Goal: Task Accomplishment & Management: Complete application form

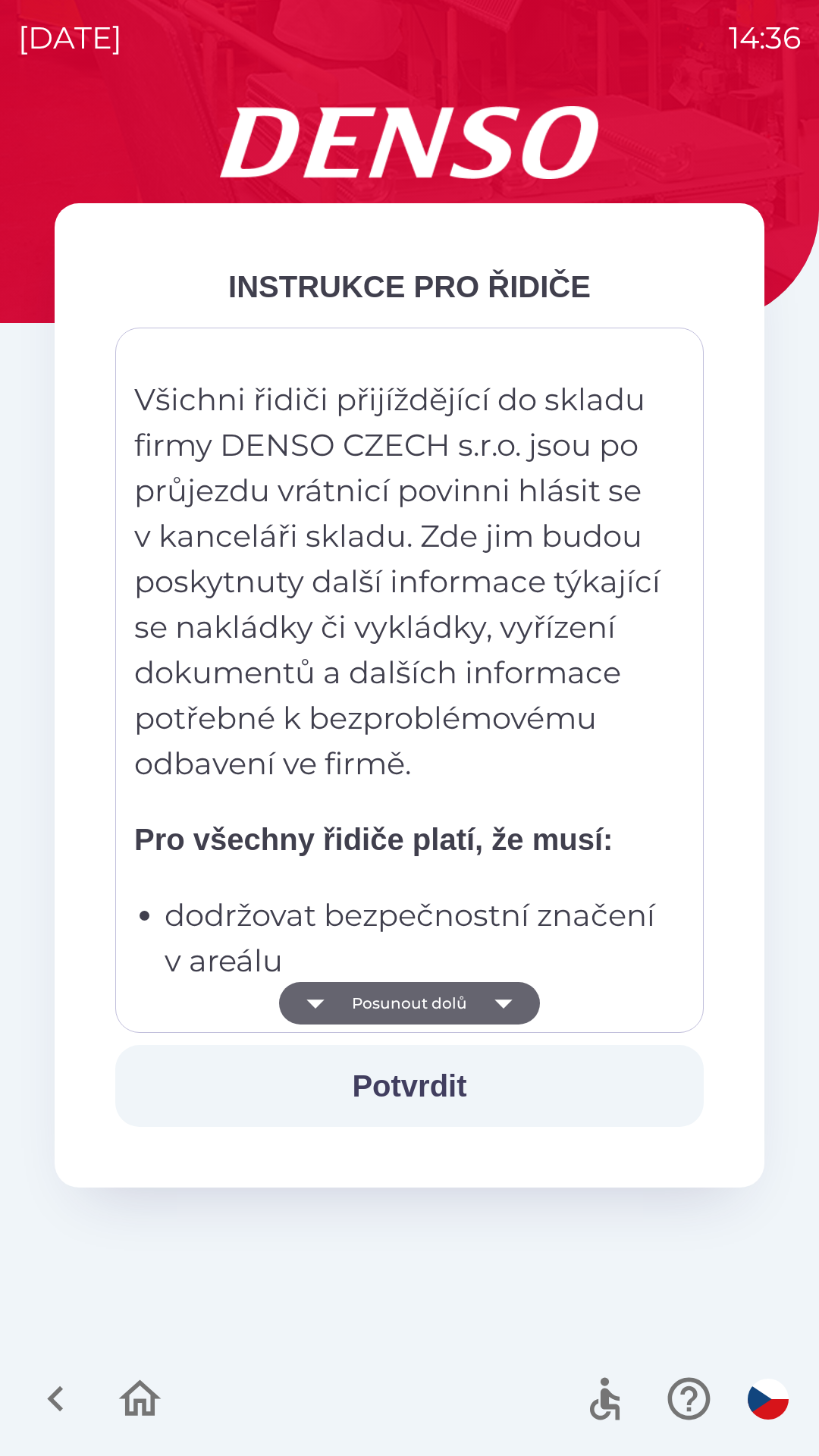
click at [502, 994] on icon "button" at bounding box center [504, 1004] width 43 height 43
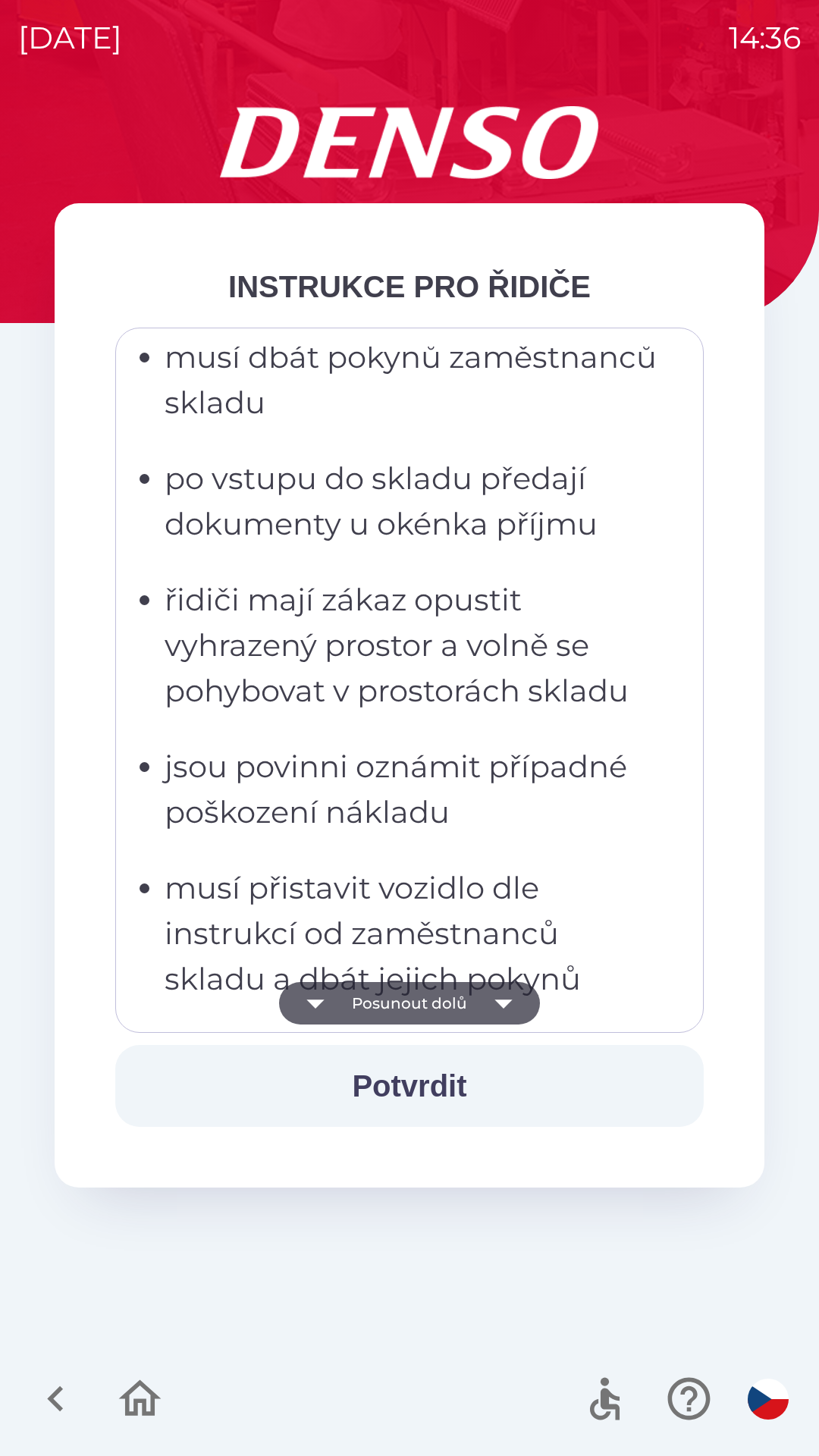
scroll to position [4669, 0]
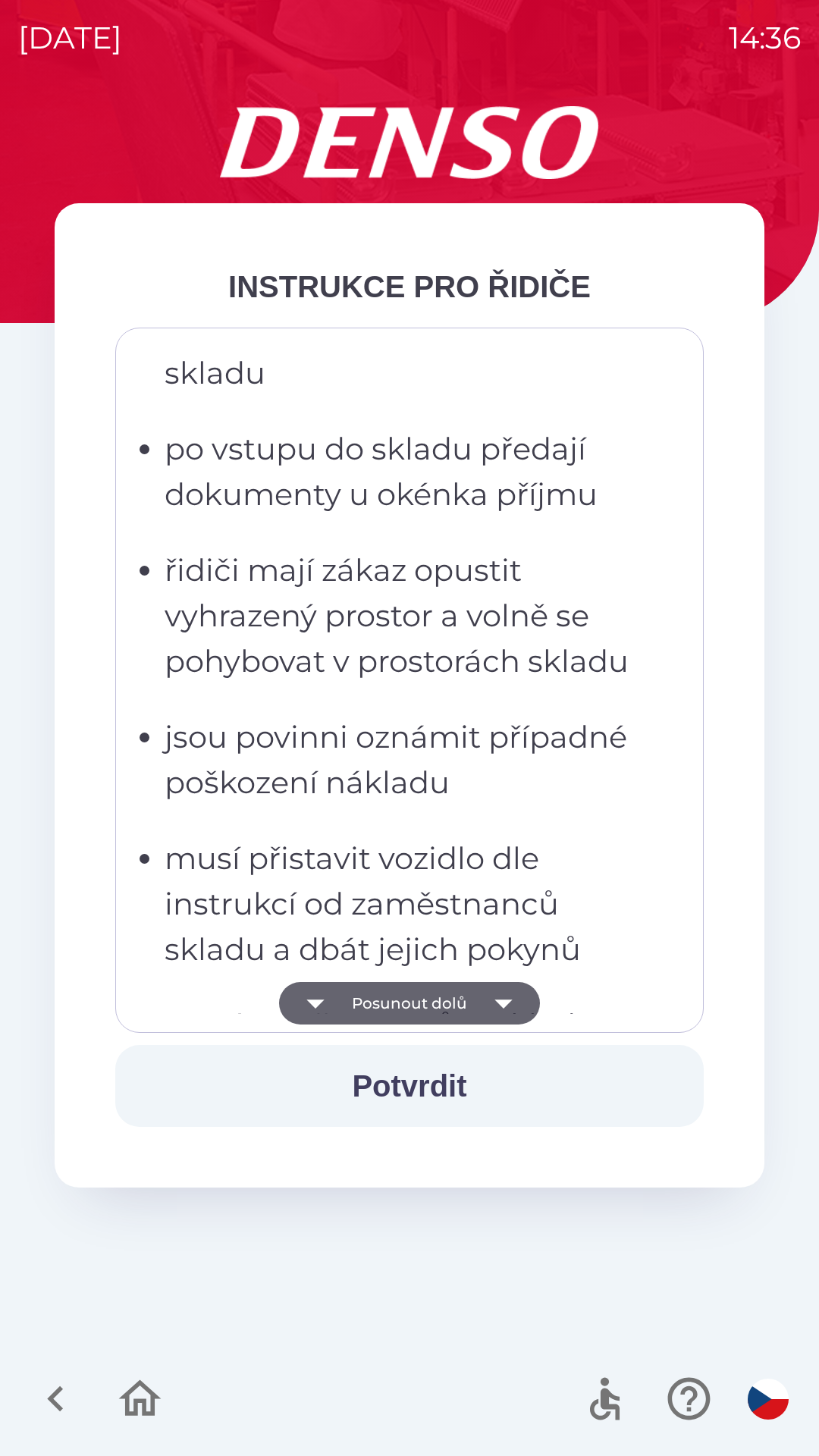
click at [441, 1075] on button "Potvrdit" at bounding box center [409, 1086] width 588 height 82
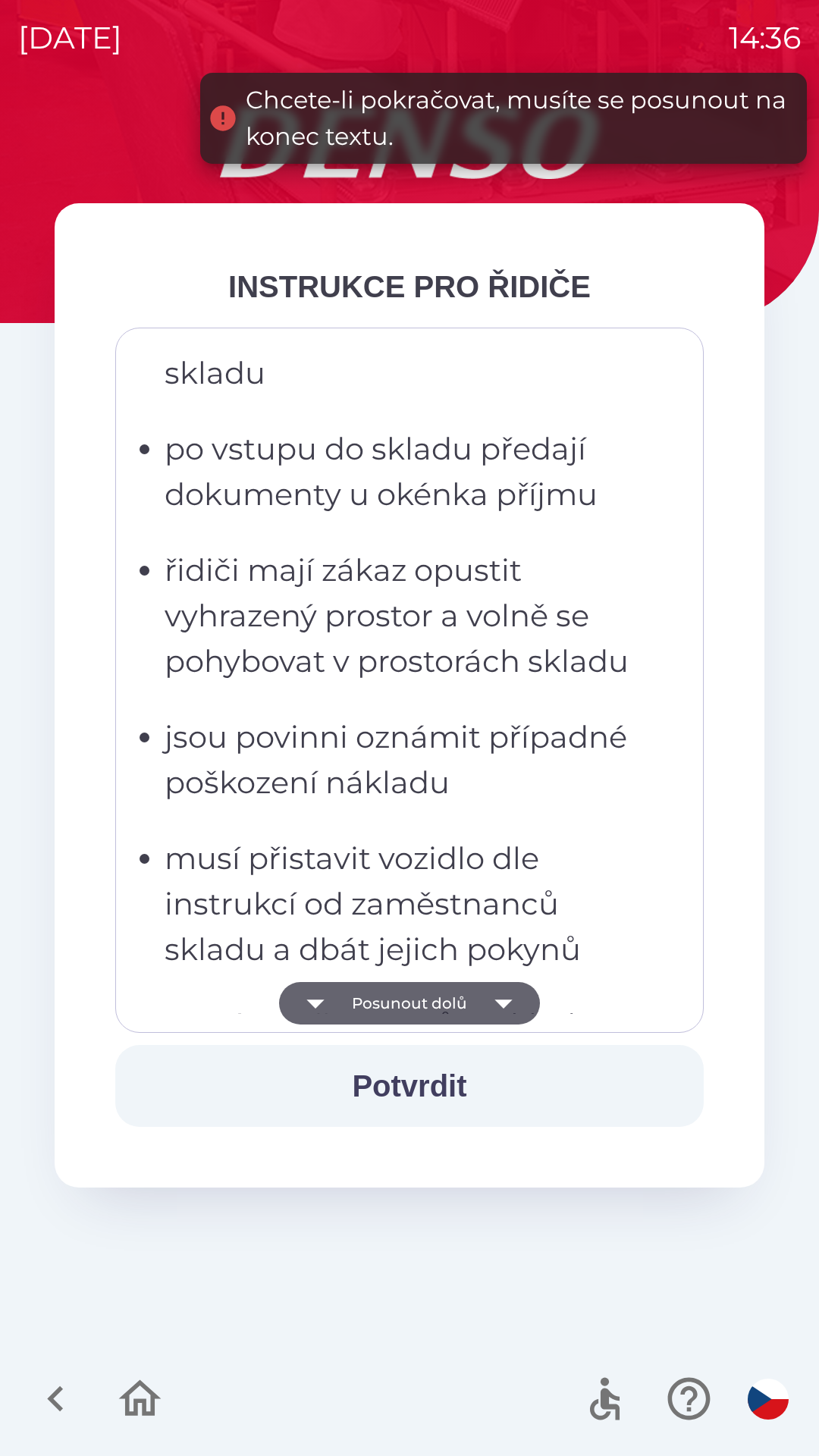
click at [508, 993] on icon "button" at bounding box center [504, 1004] width 43 height 43
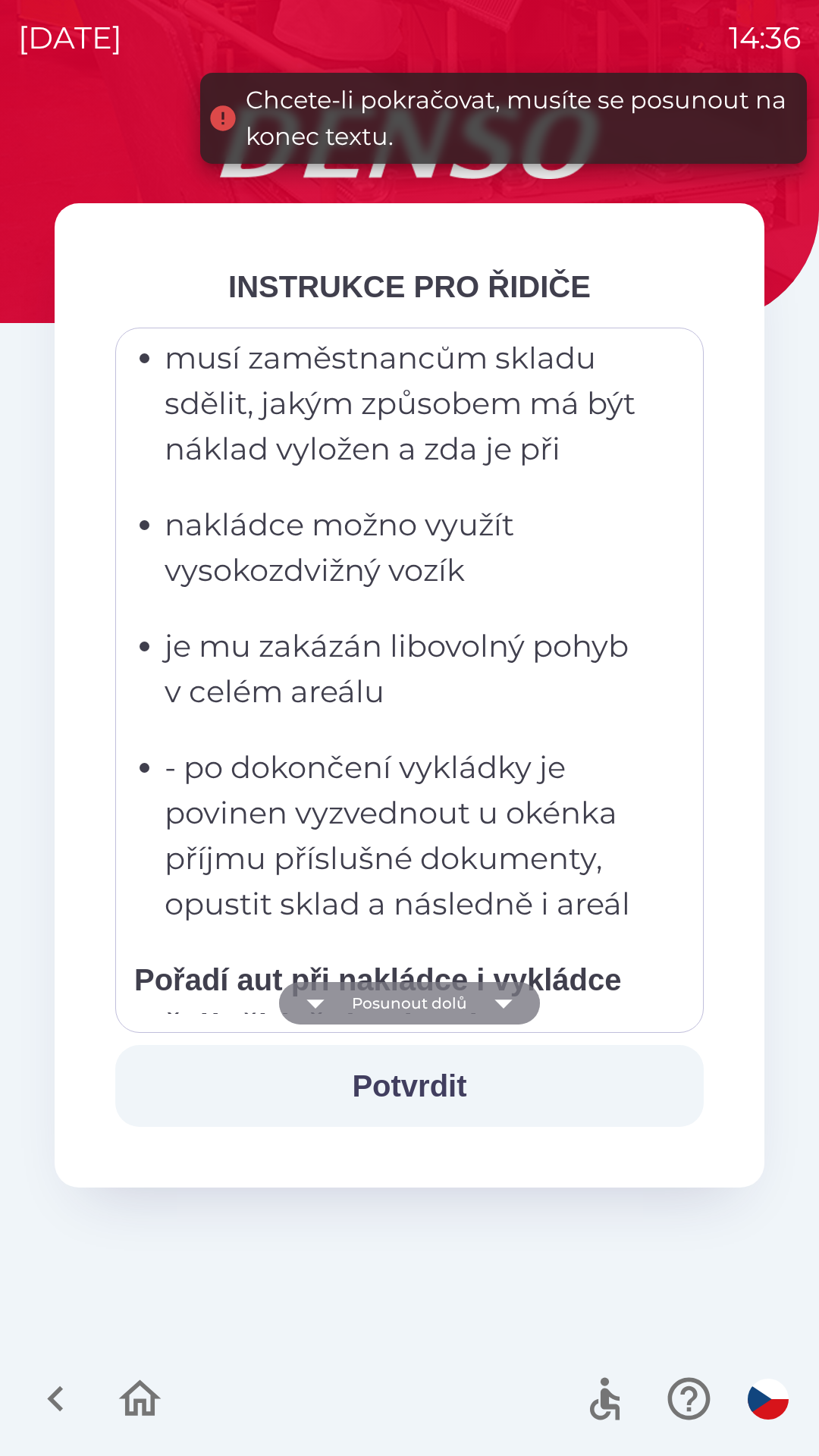
click at [503, 1004] on icon "button" at bounding box center [503, 1005] width 18 height 9
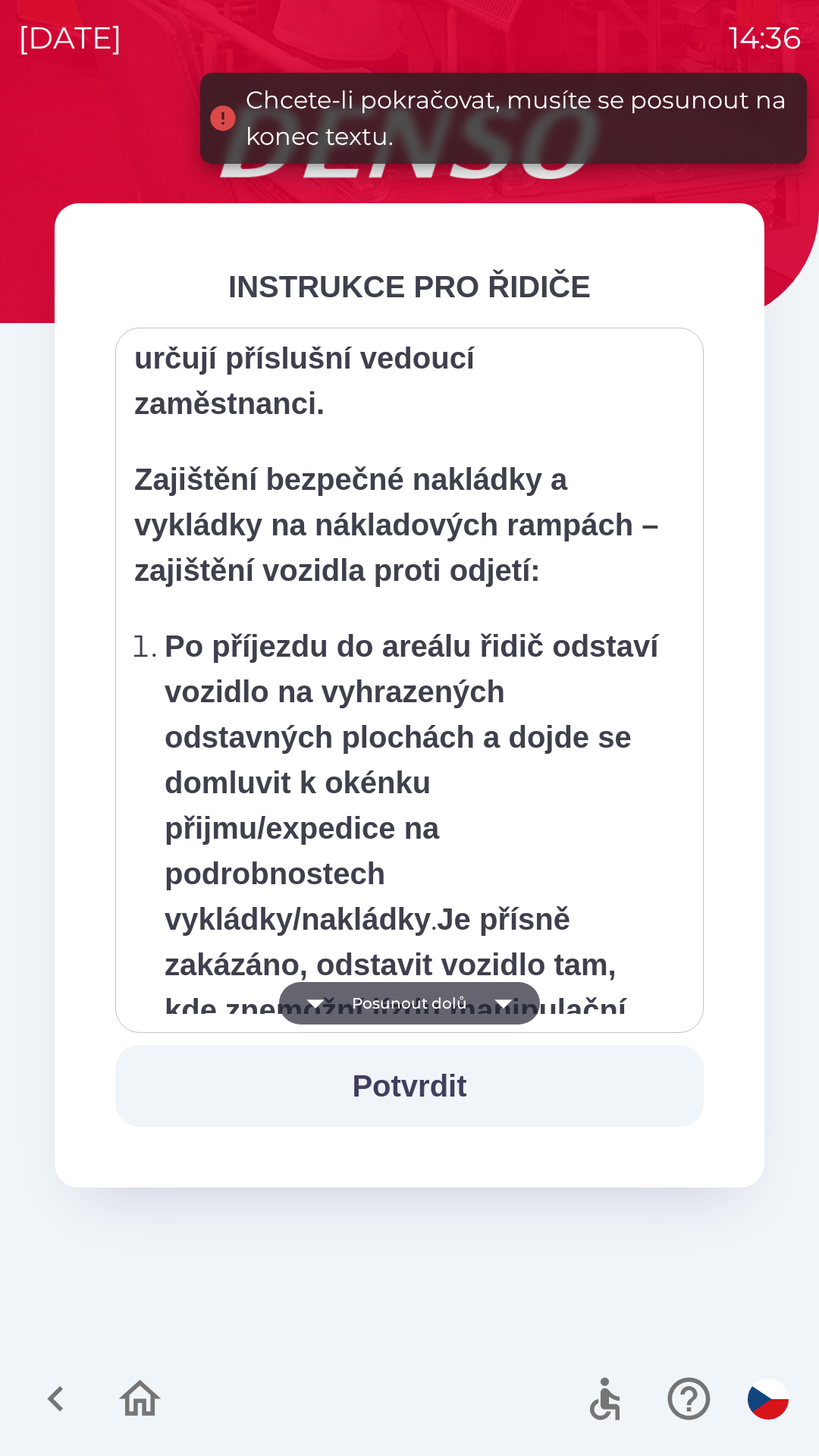
click at [500, 1010] on icon "button" at bounding box center [504, 1004] width 43 height 43
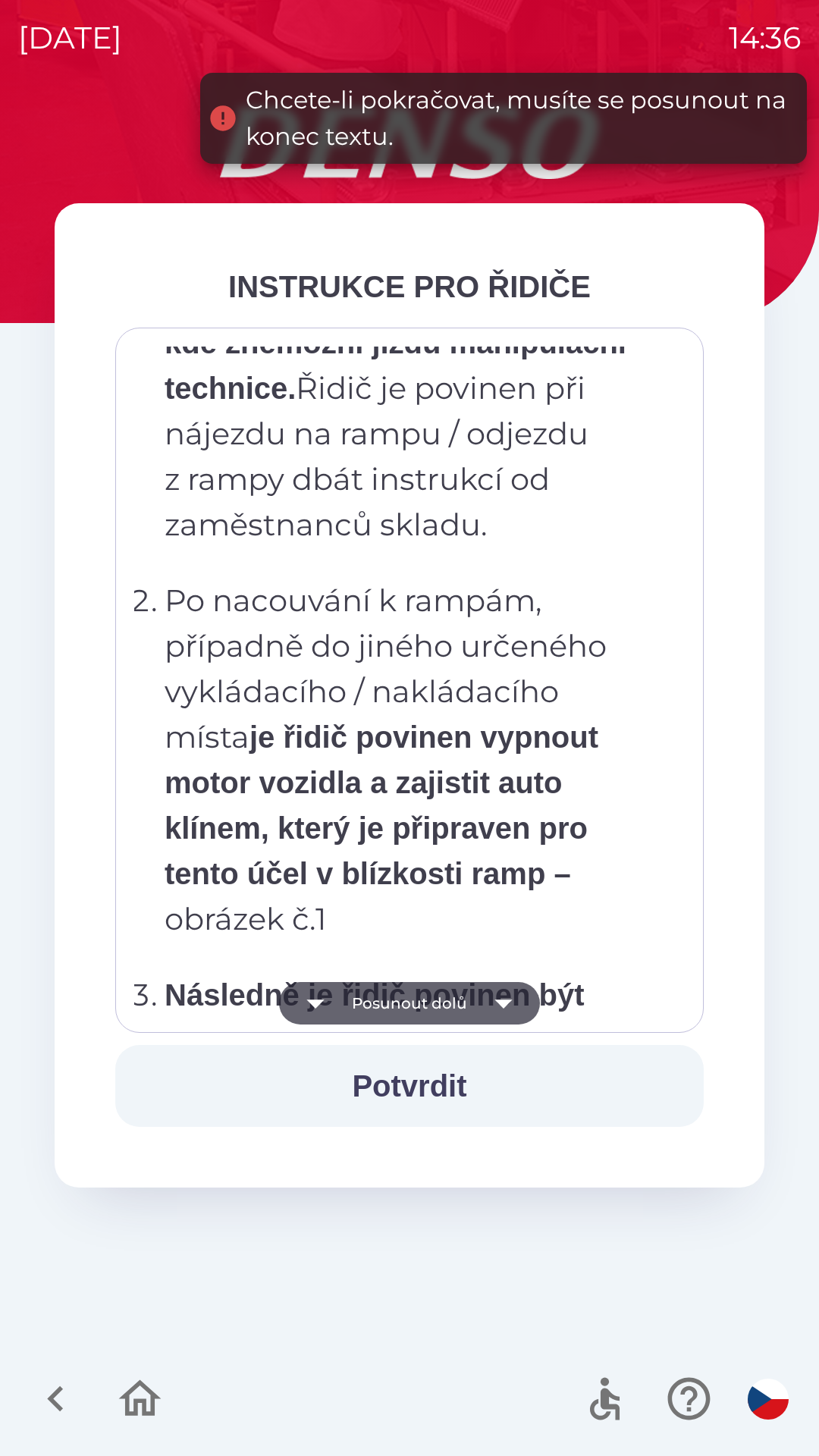
click at [504, 1006] on icon "button" at bounding box center [503, 1005] width 18 height 9
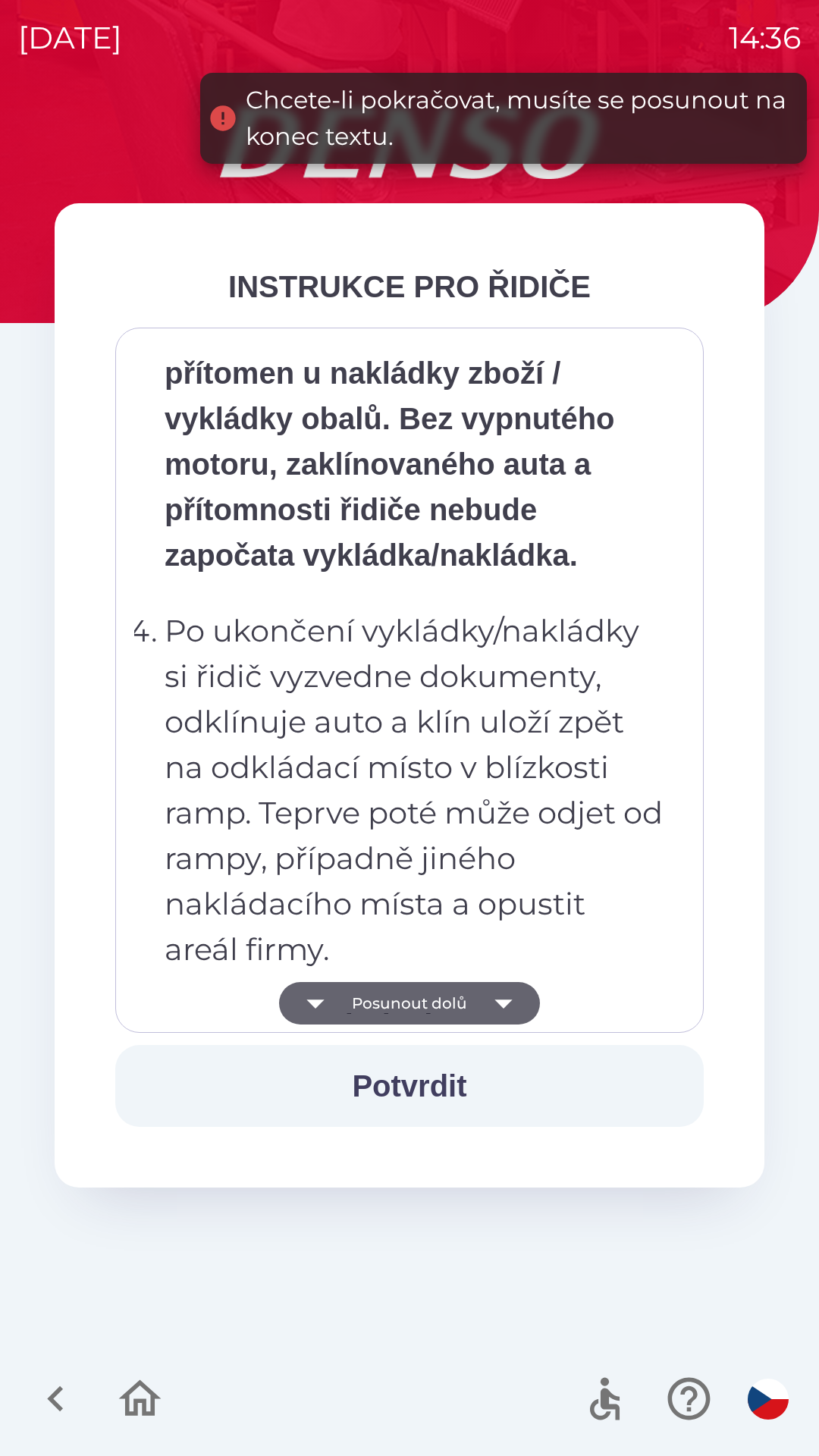
click at [501, 1006] on icon "button" at bounding box center [503, 1005] width 18 height 9
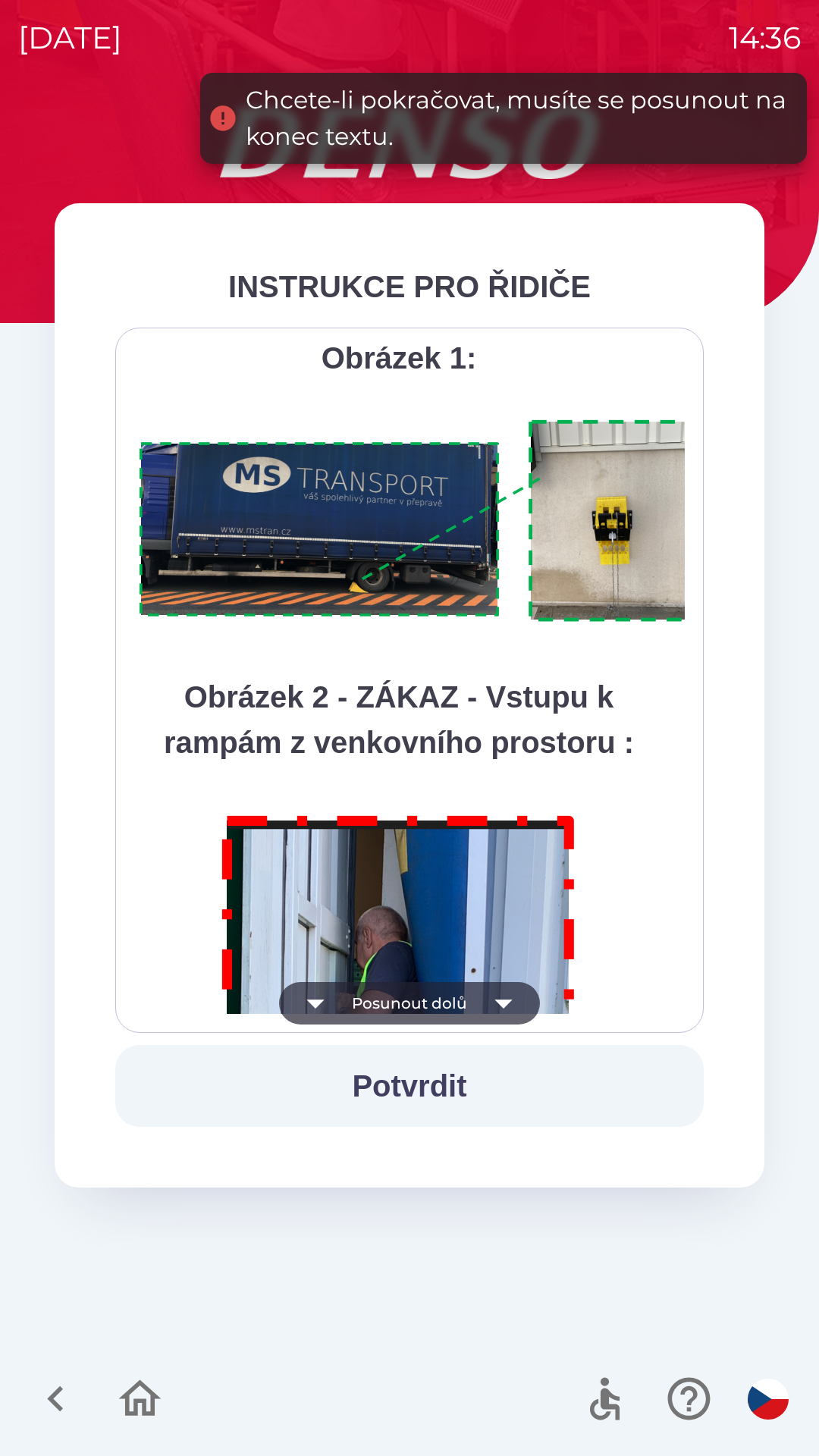
click at [501, 1001] on icon "button" at bounding box center [503, 1005] width 18 height 9
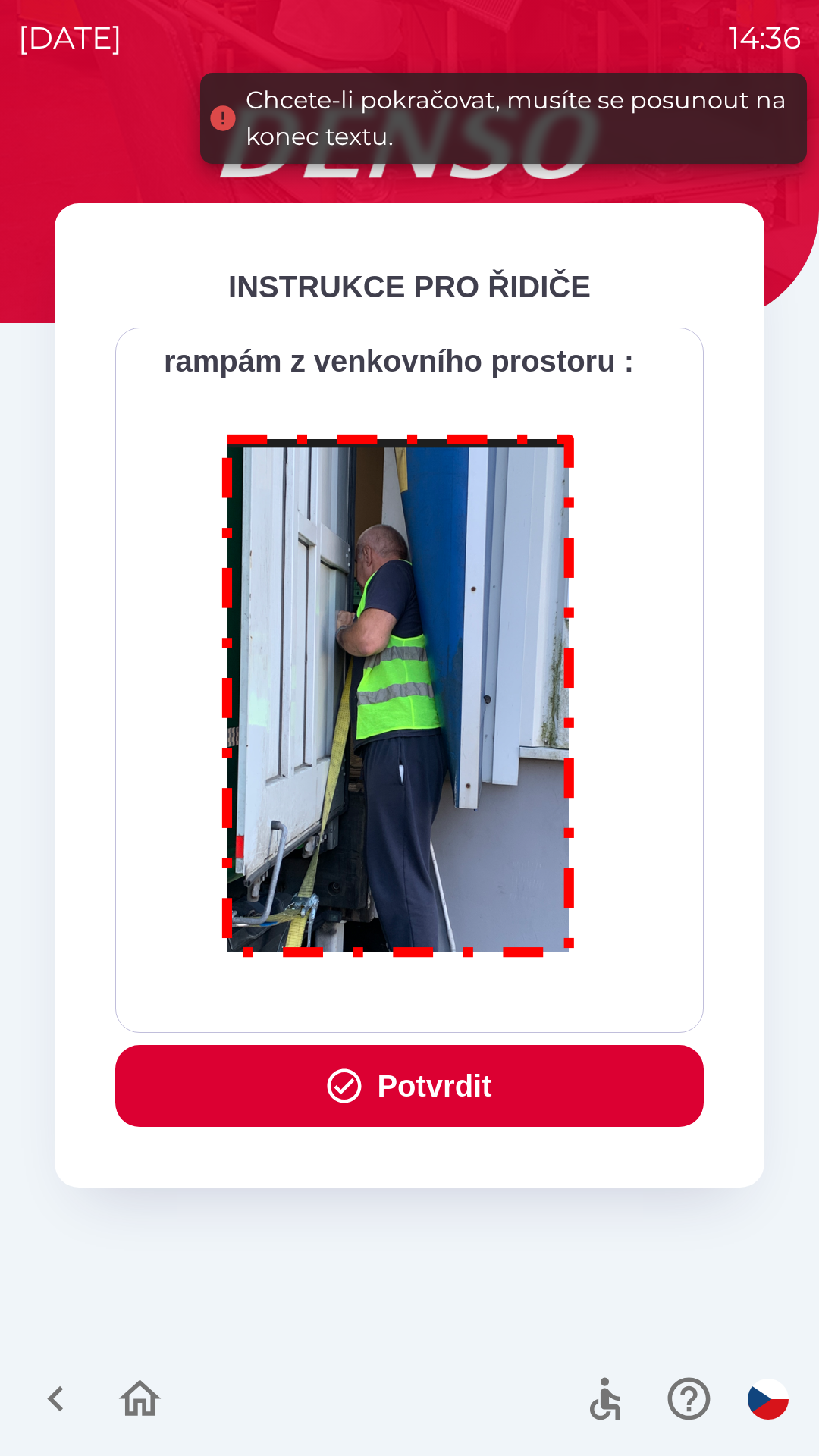
click at [460, 1067] on button "Potvrdit" at bounding box center [409, 1086] width 588 height 82
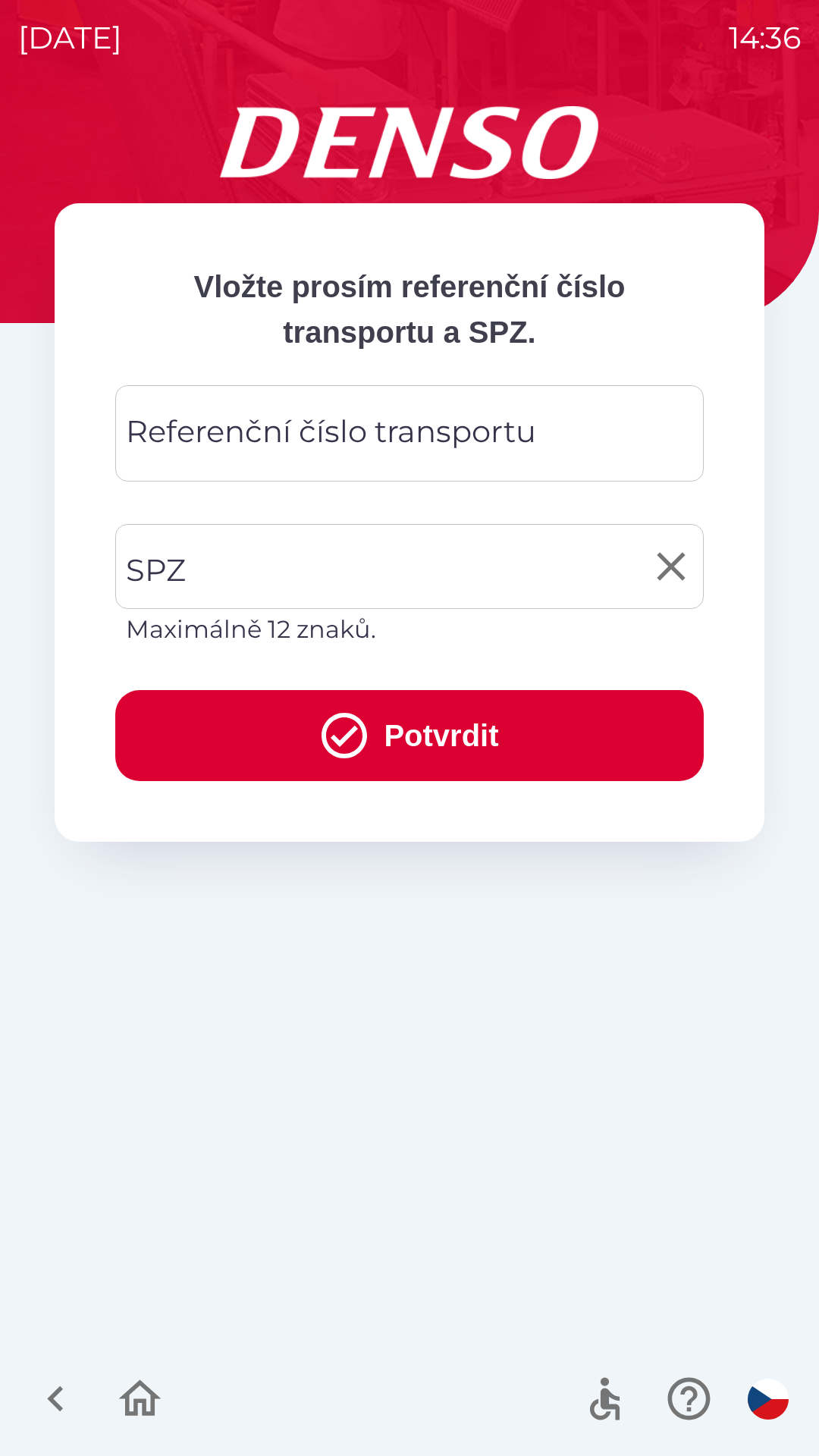
click at [455, 556] on input "SPZ" at bounding box center [398, 567] width 553 height 72
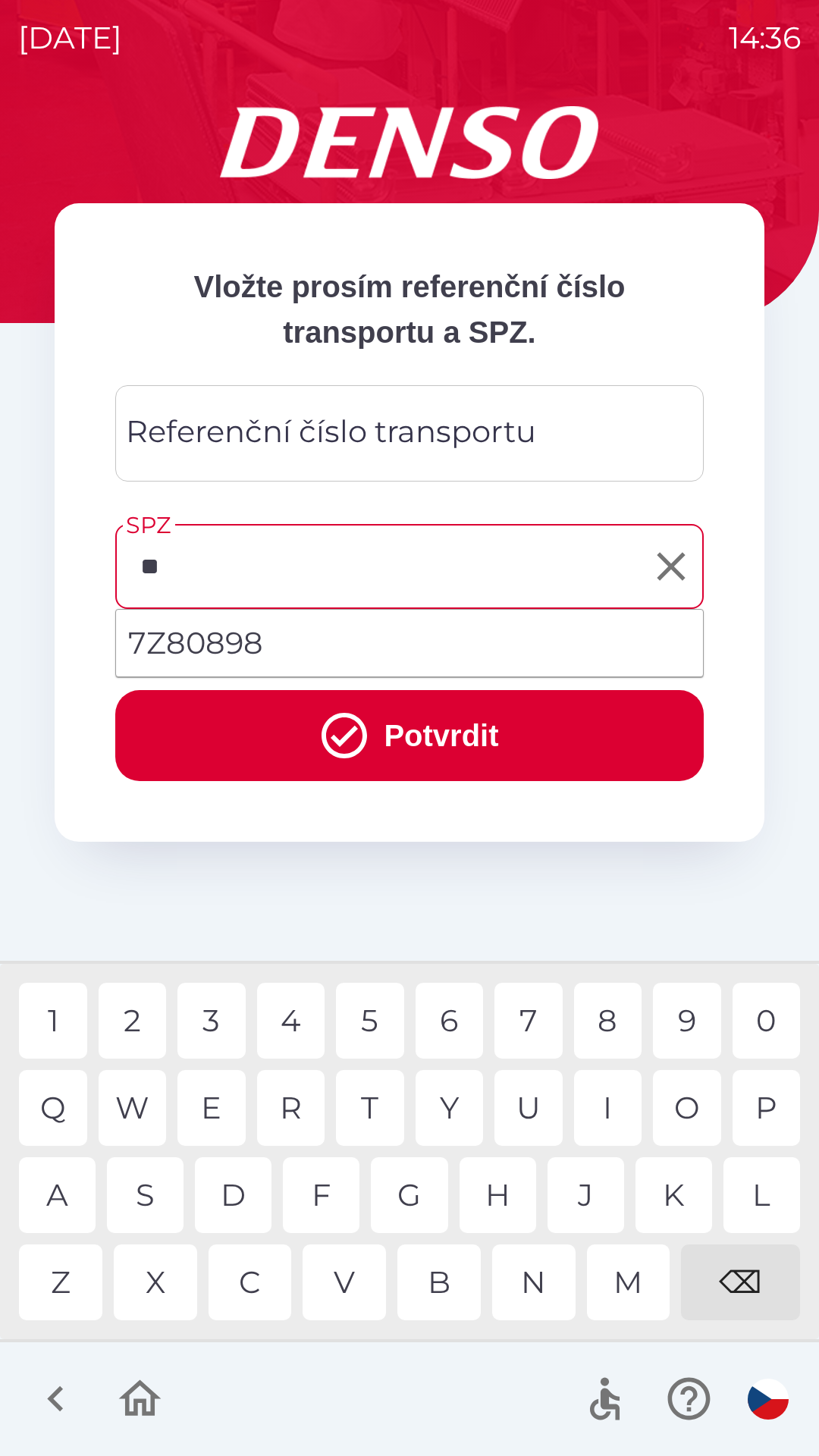
click at [263, 628] on li "7Z80898" at bounding box center [409, 643] width 587 height 55
type input "*******"
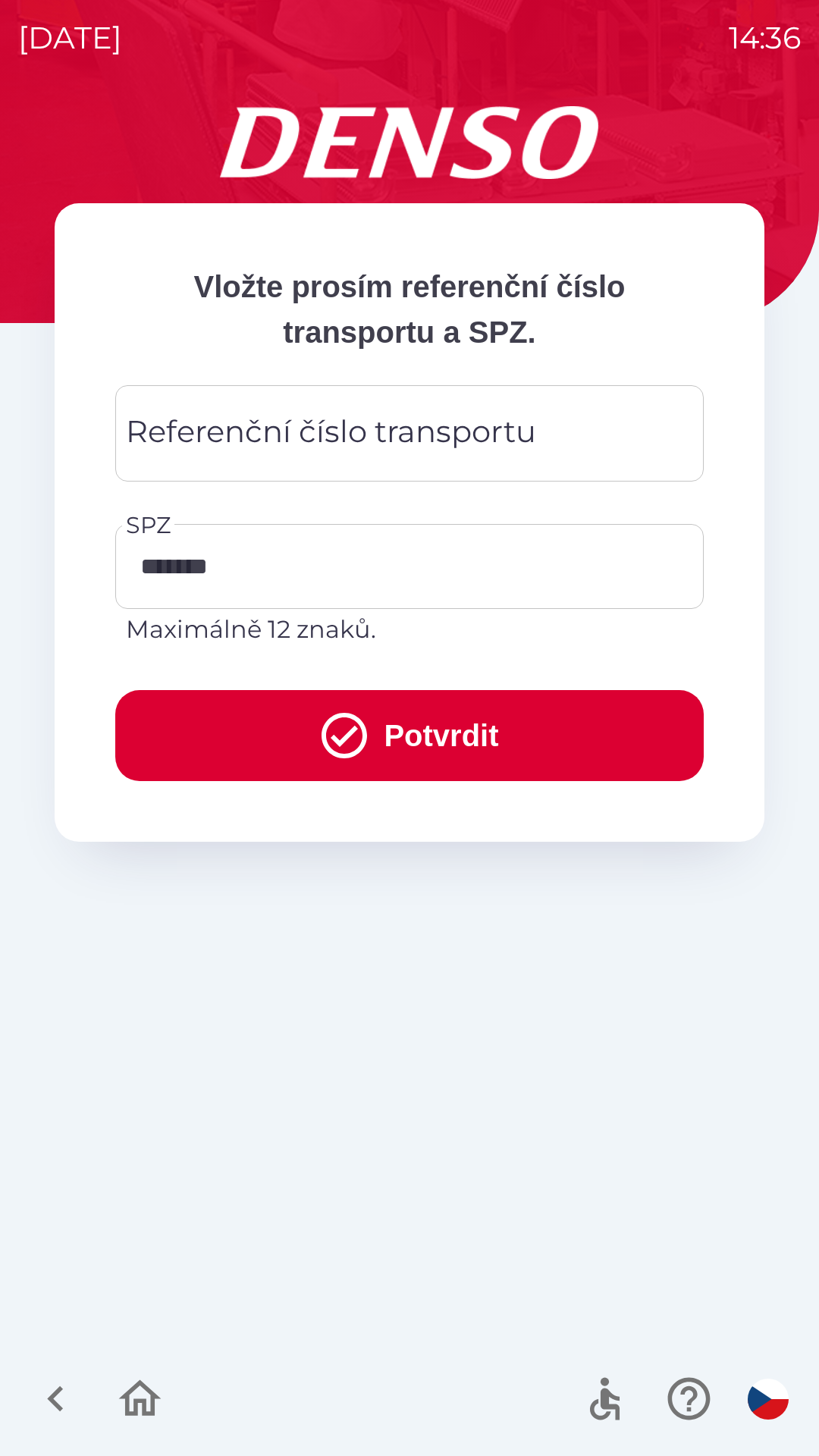
click at [451, 728] on button "Potvrdit" at bounding box center [409, 736] width 588 height 91
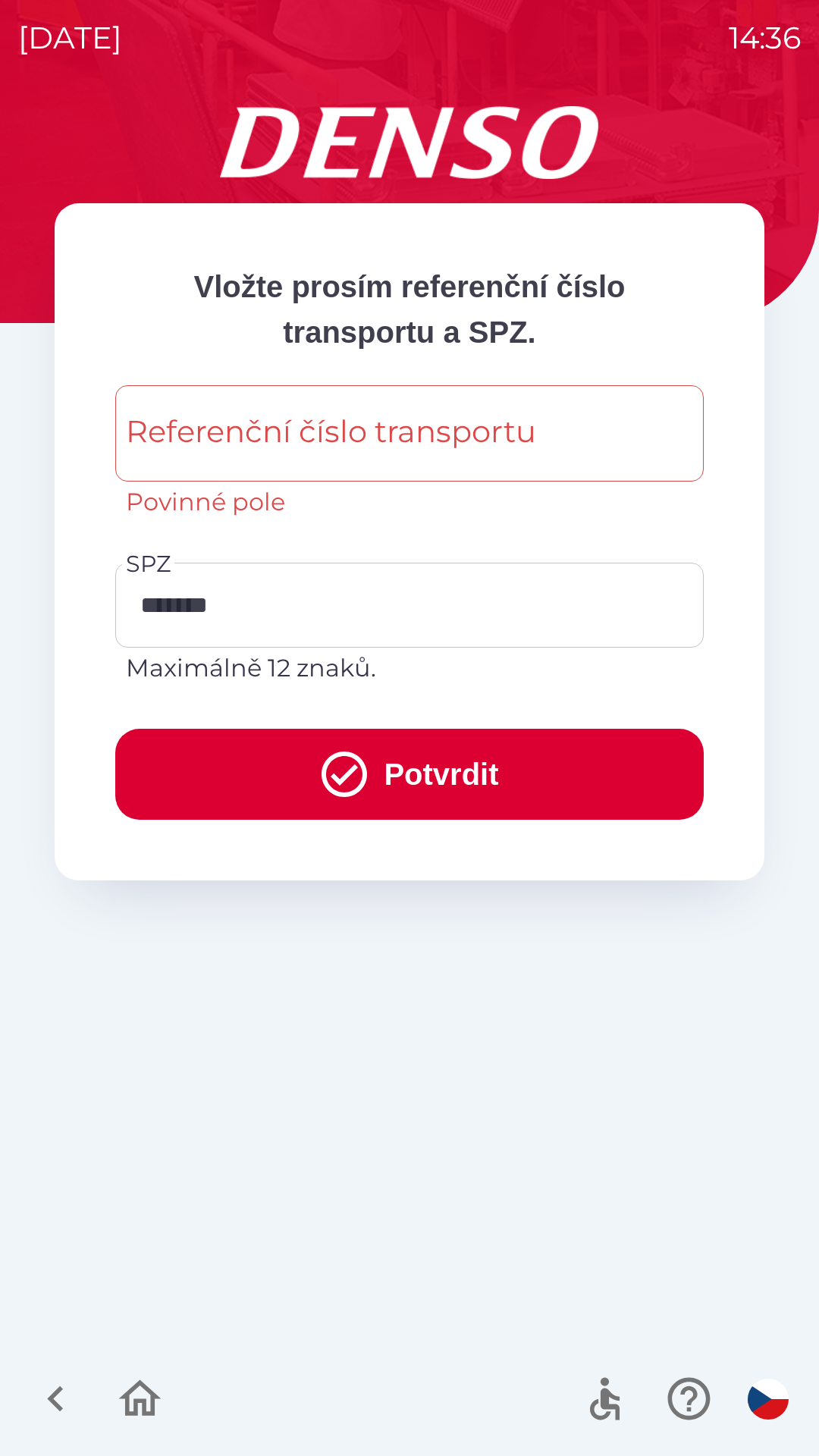
click at [350, 778] on icon "submit" at bounding box center [345, 775] width 55 height 55
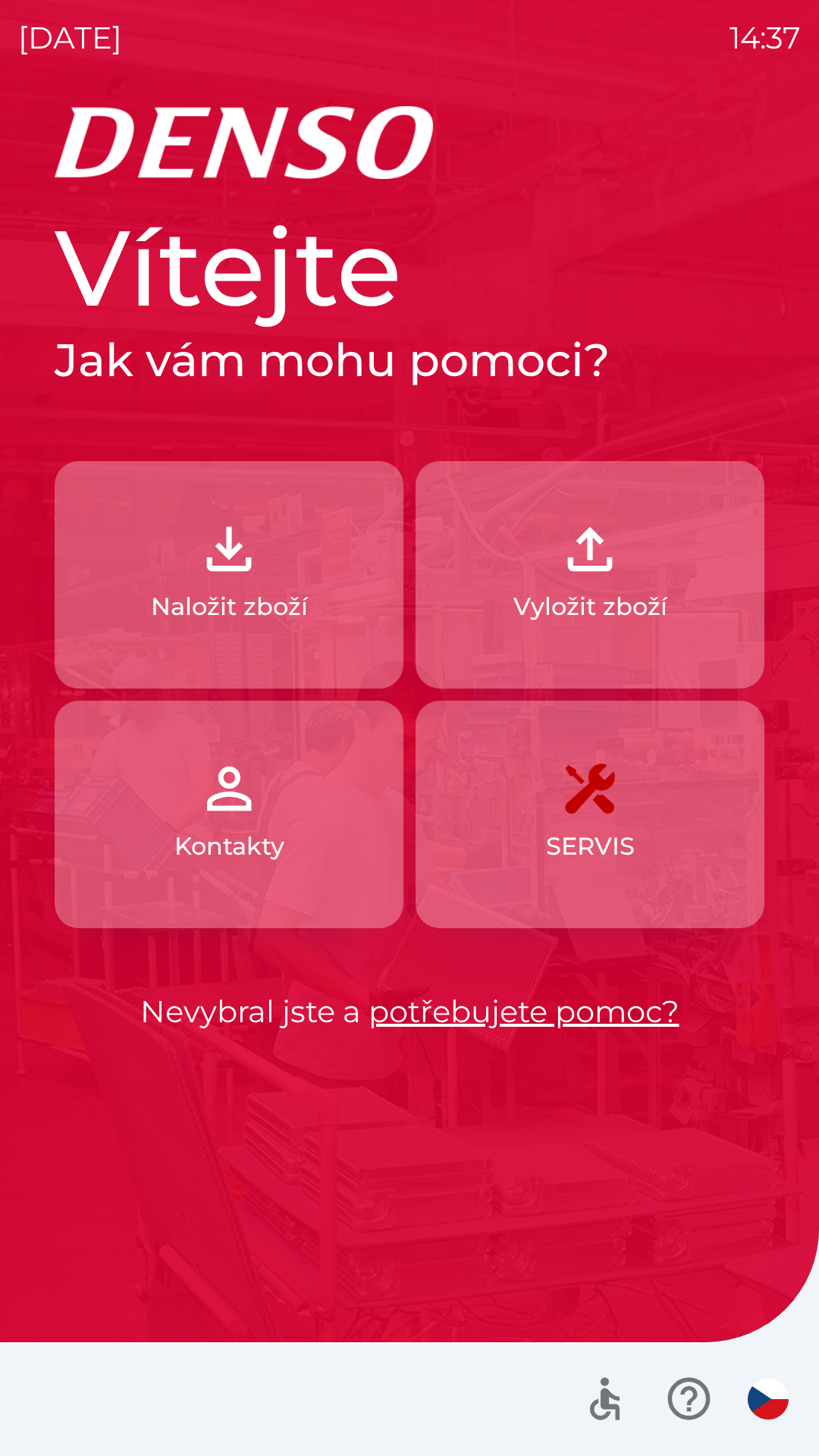
click at [610, 566] on img "button" at bounding box center [591, 550] width 67 height 67
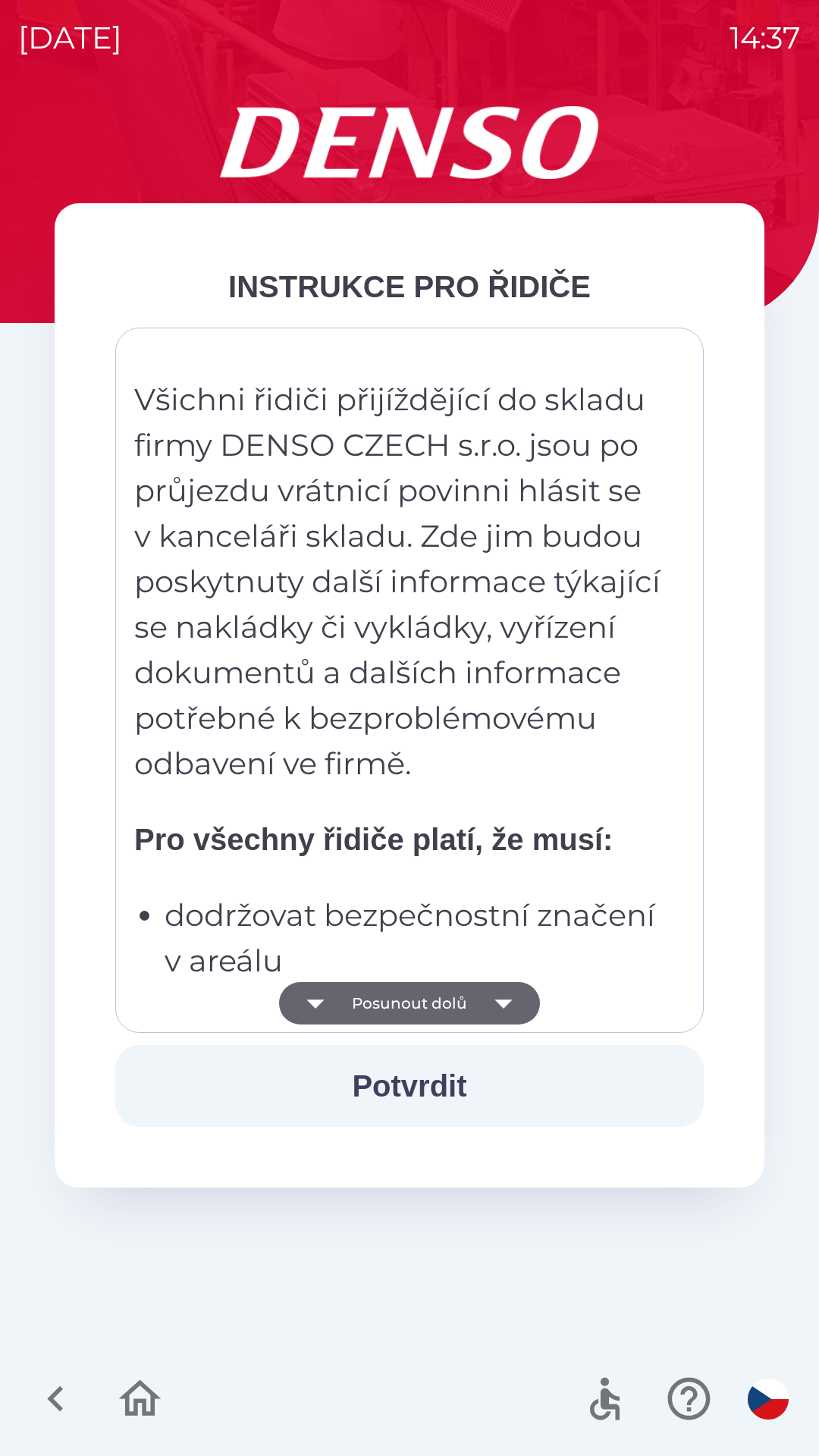
click at [433, 1084] on button "Potvrdit" at bounding box center [409, 1086] width 588 height 82
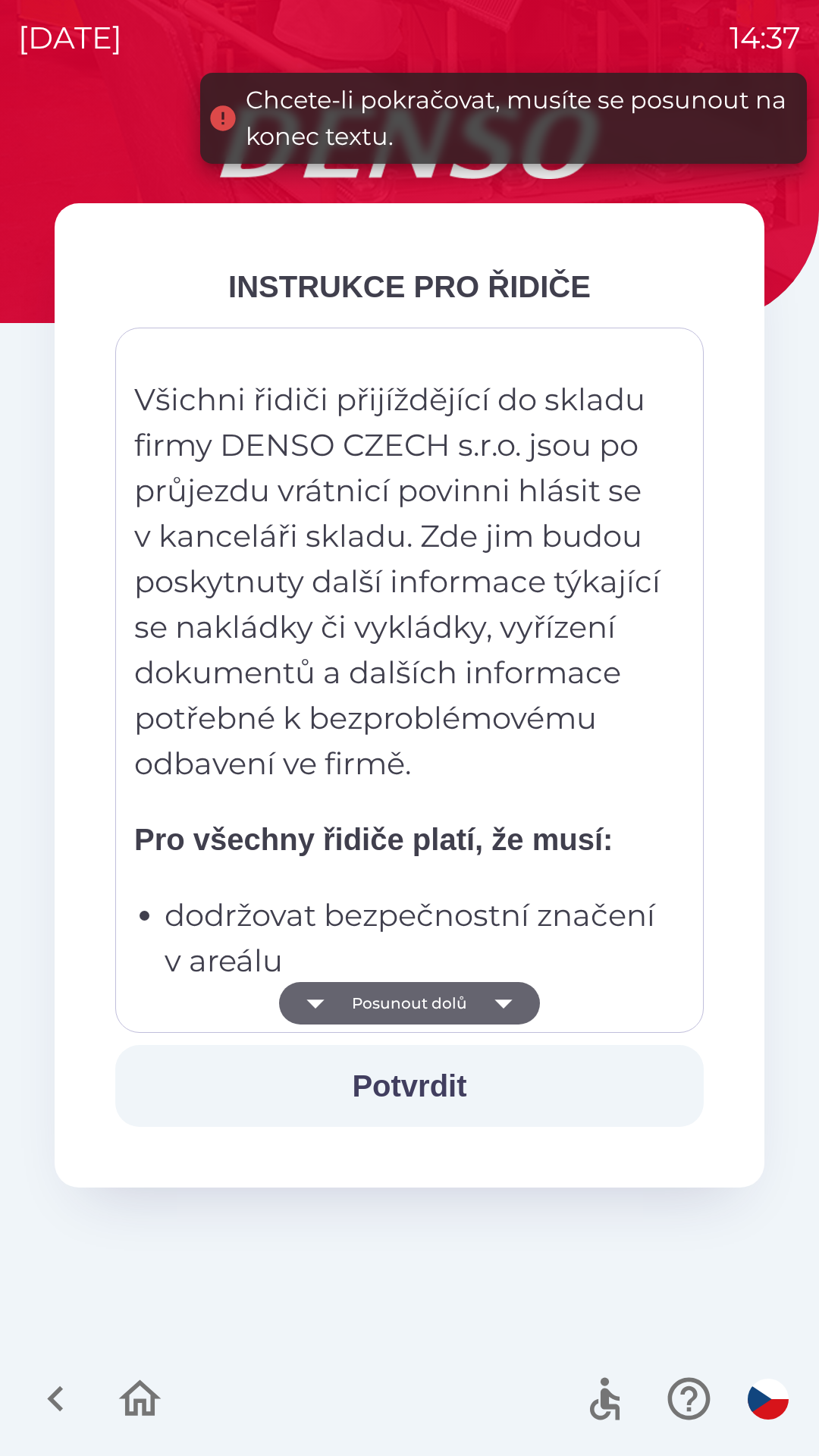
click at [444, 1077] on button "Potvrdit" at bounding box center [409, 1086] width 588 height 82
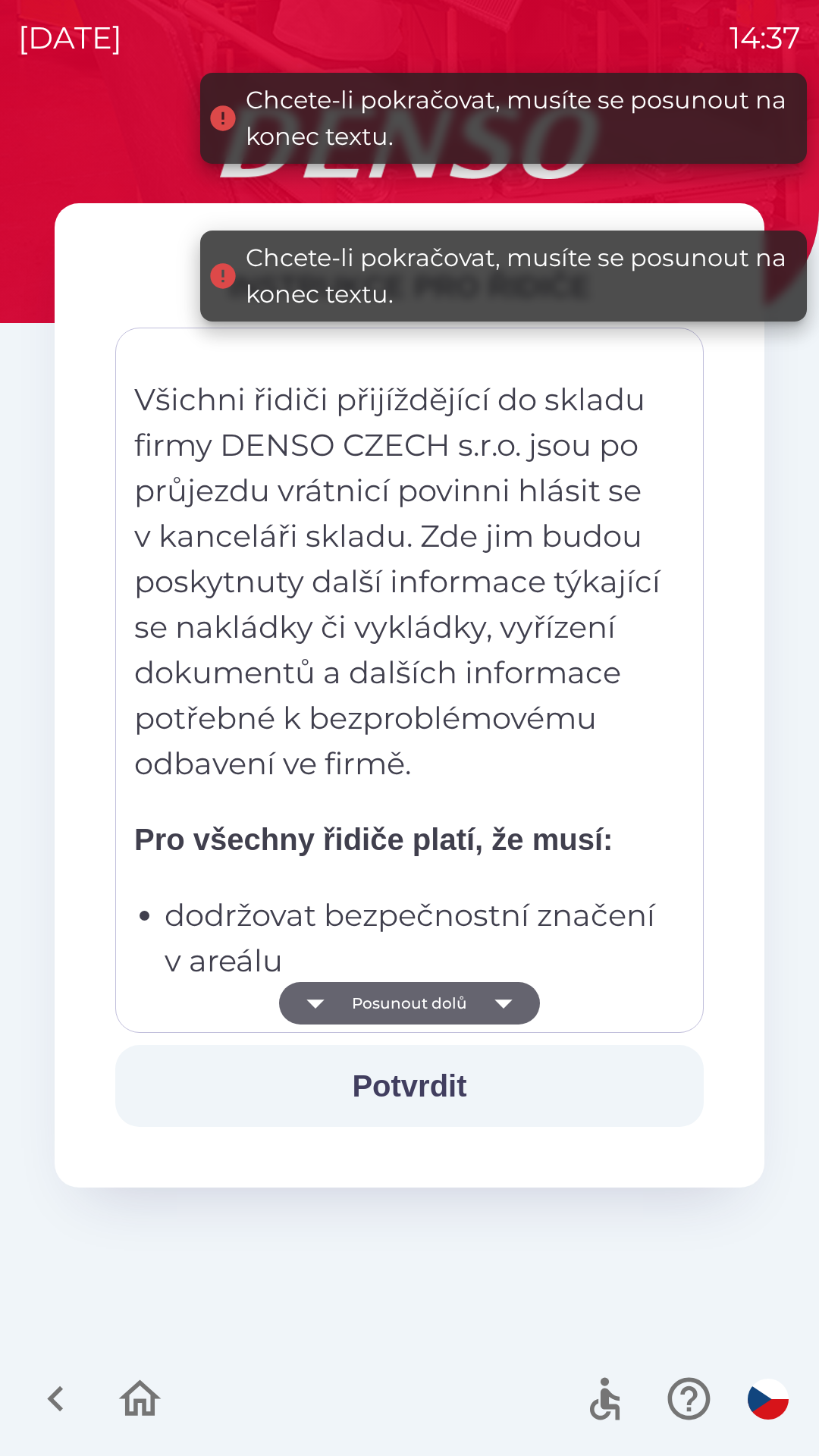
click at [499, 993] on icon "button" at bounding box center [504, 1004] width 43 height 43
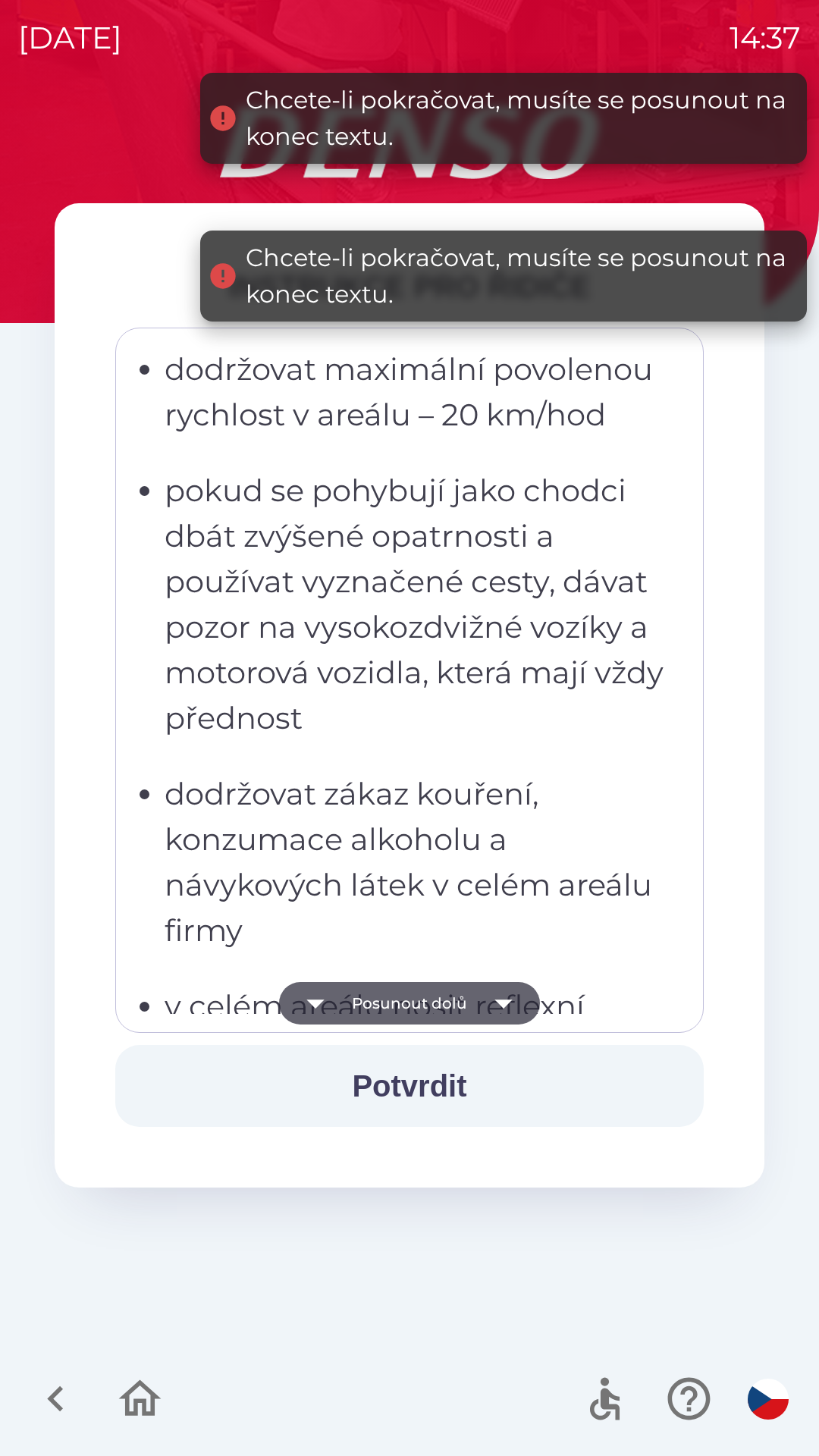
click at [503, 1002] on icon "button" at bounding box center [503, 1005] width 18 height 9
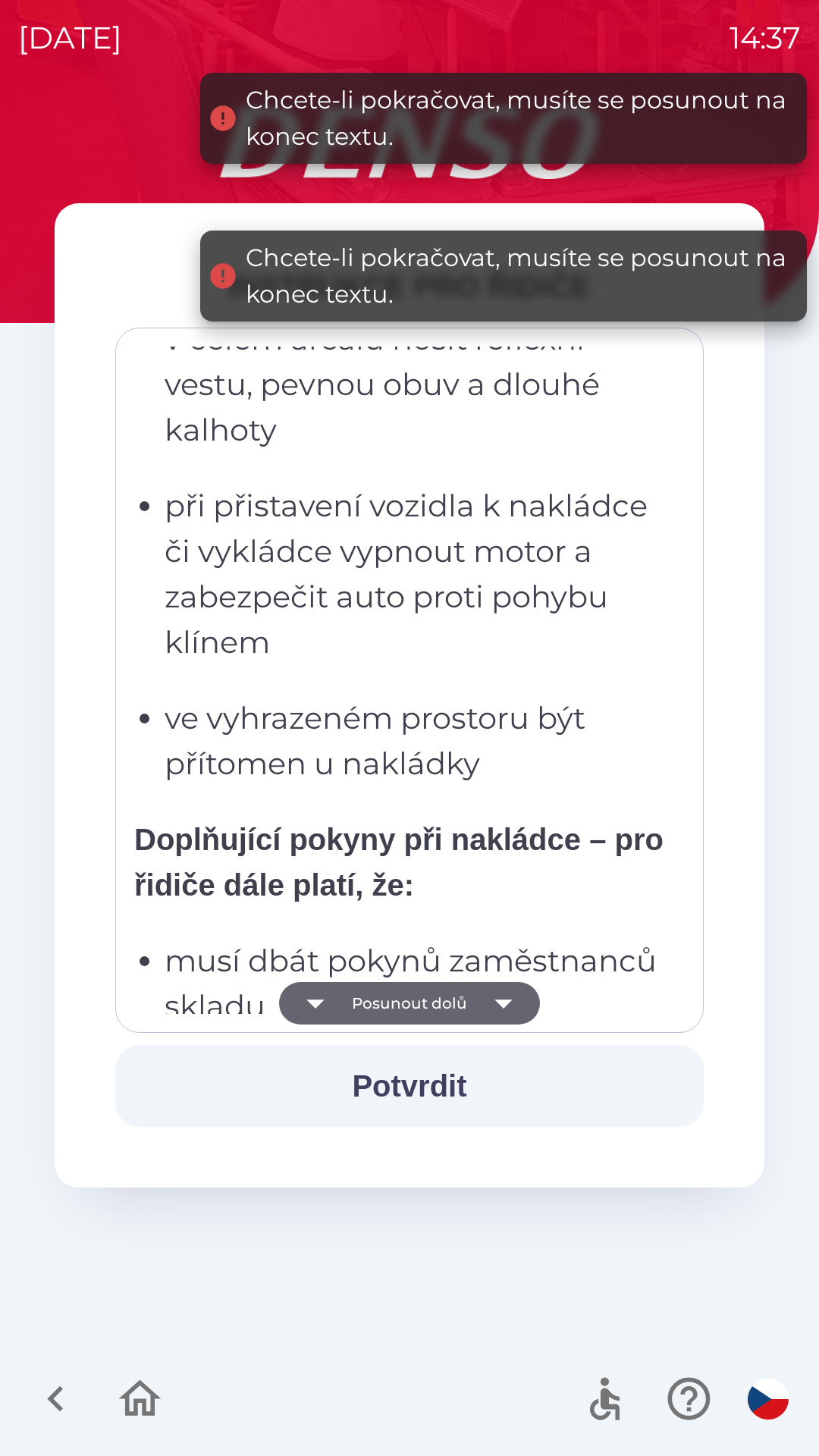
click at [501, 999] on icon "button" at bounding box center [504, 1004] width 43 height 43
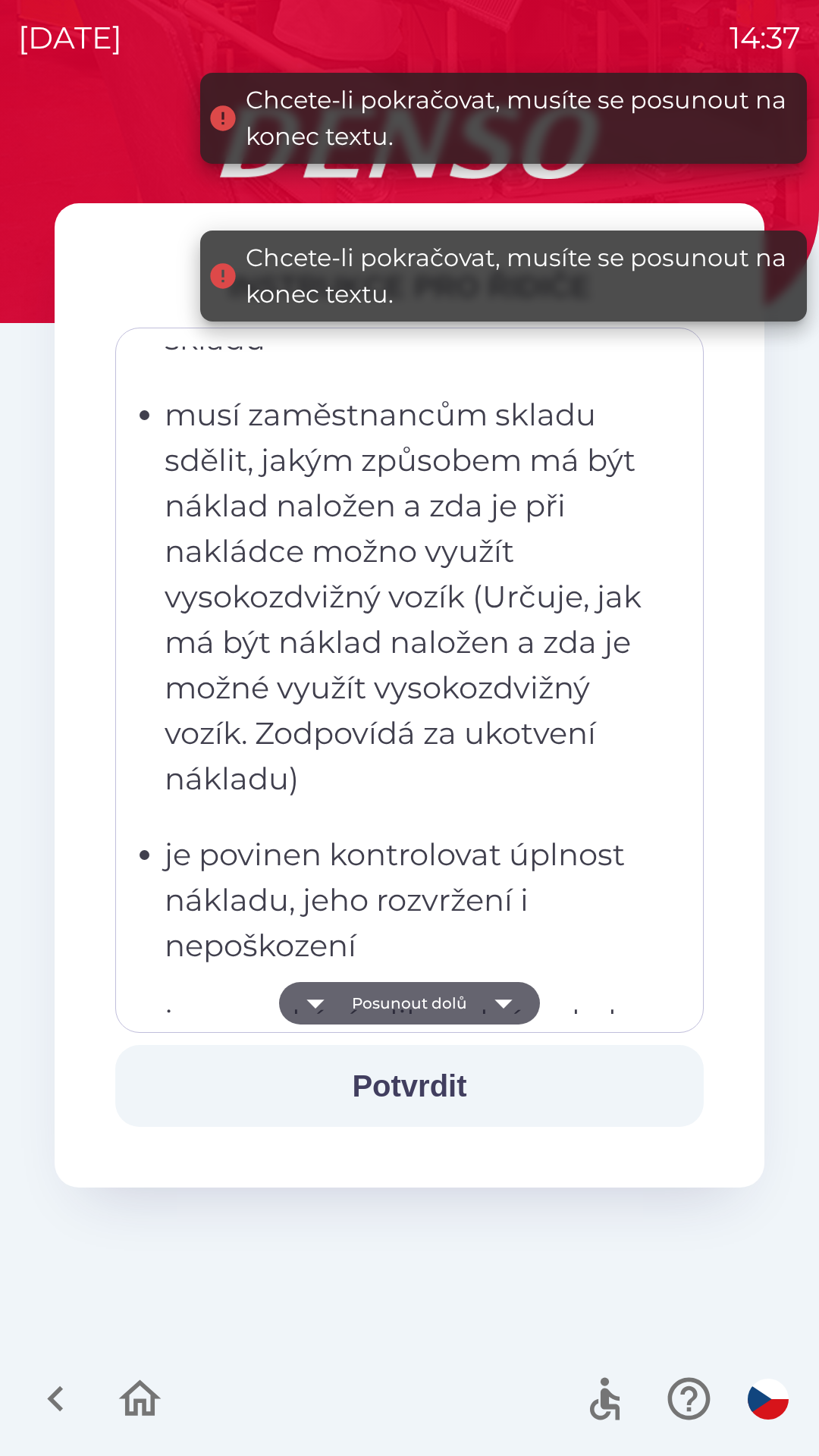
click at [500, 995] on icon "button" at bounding box center [504, 1004] width 43 height 43
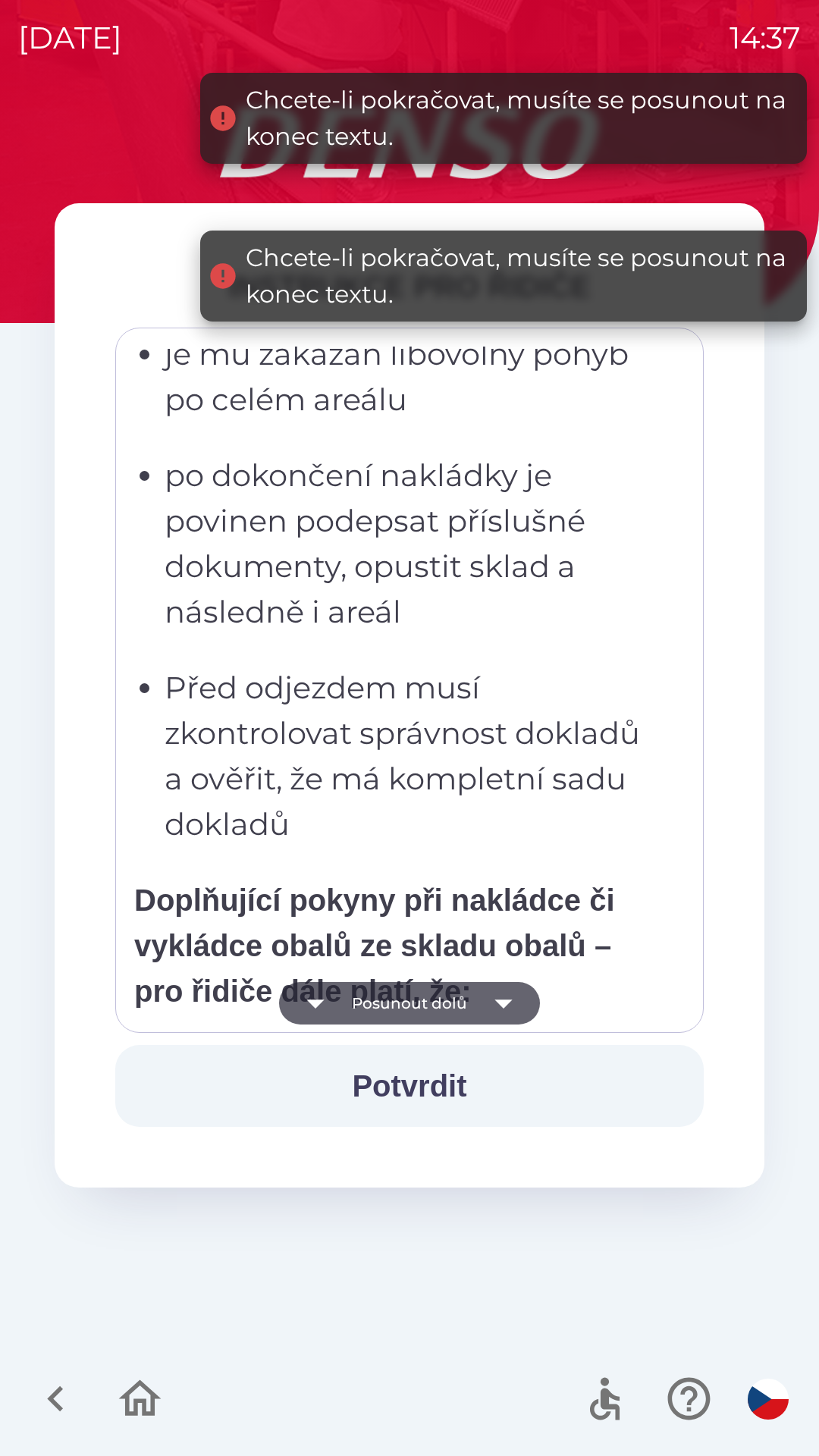
click at [496, 989] on icon "button" at bounding box center [504, 1004] width 43 height 43
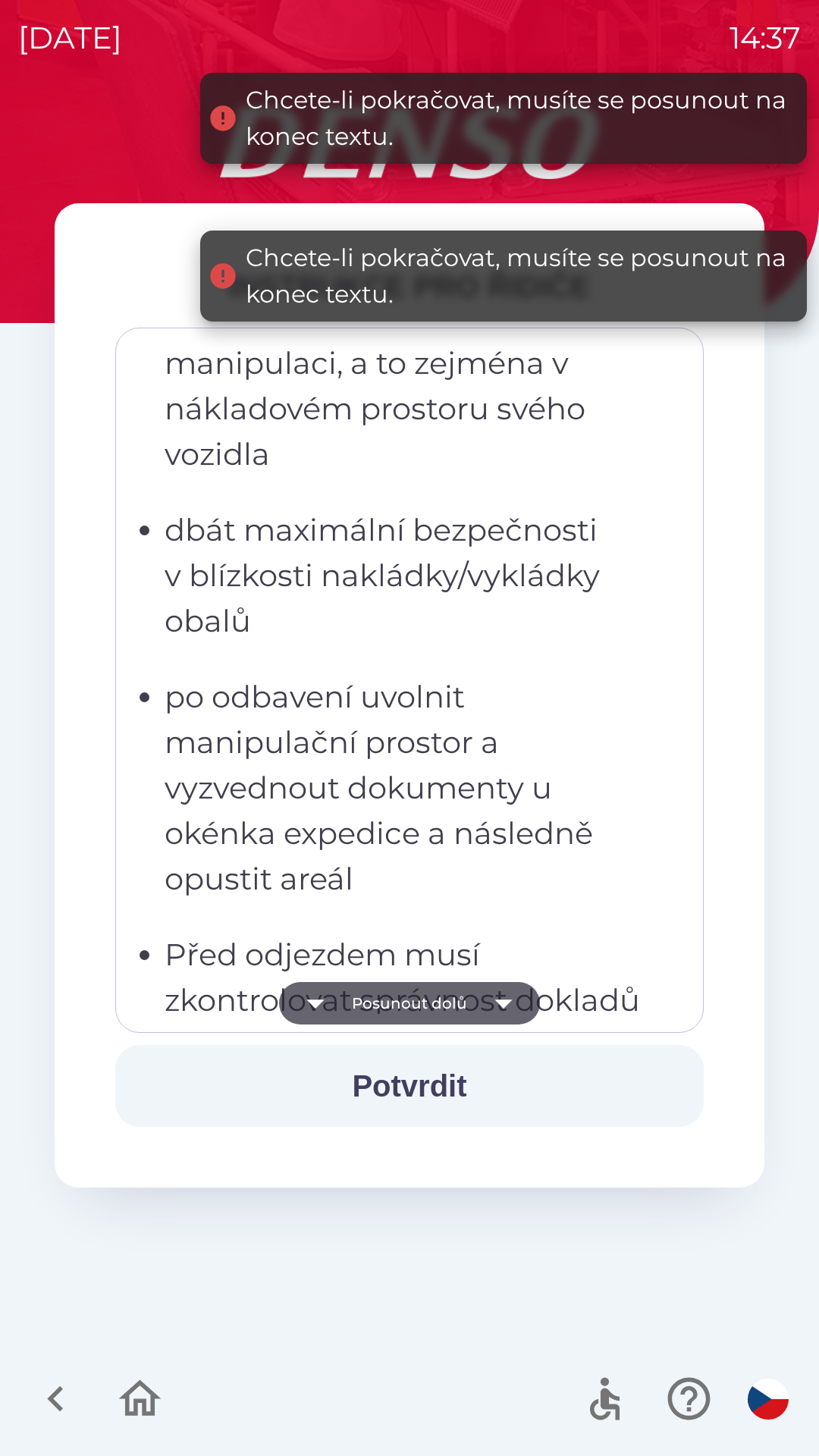
click at [495, 991] on icon "button" at bounding box center [504, 1004] width 43 height 43
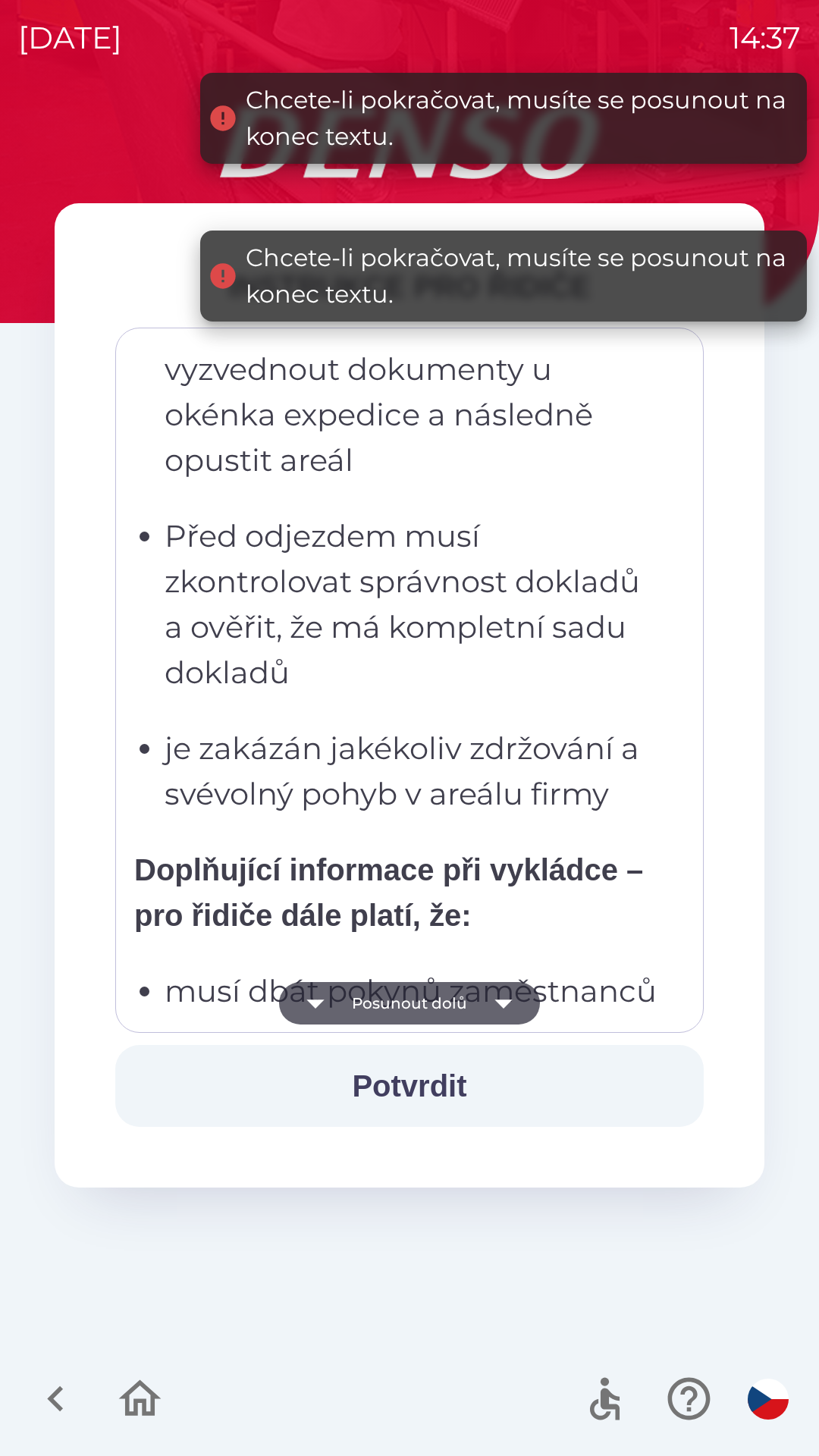
click at [490, 997] on icon "button" at bounding box center [504, 1004] width 43 height 43
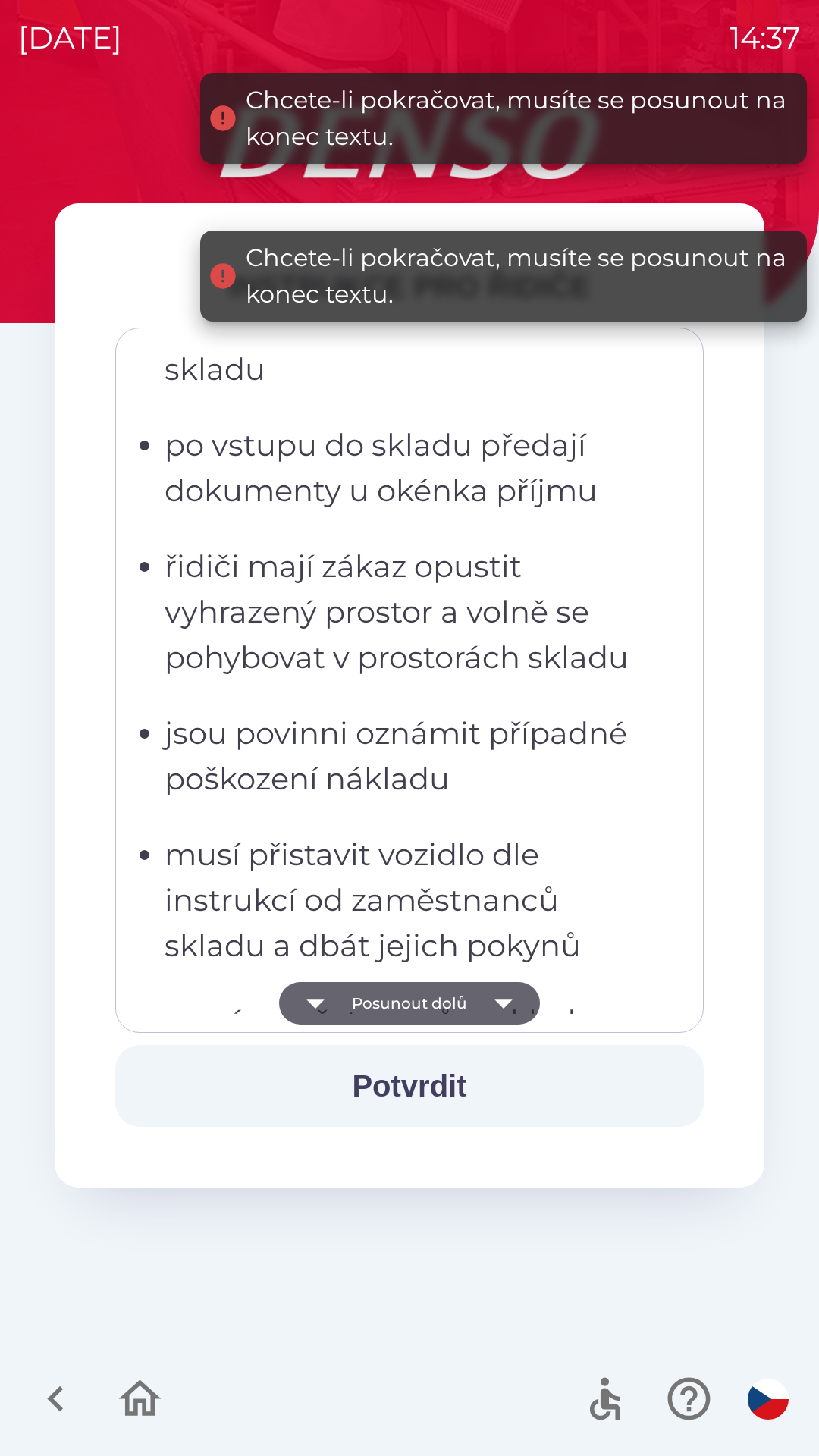
click at [491, 999] on icon "button" at bounding box center [504, 1004] width 43 height 43
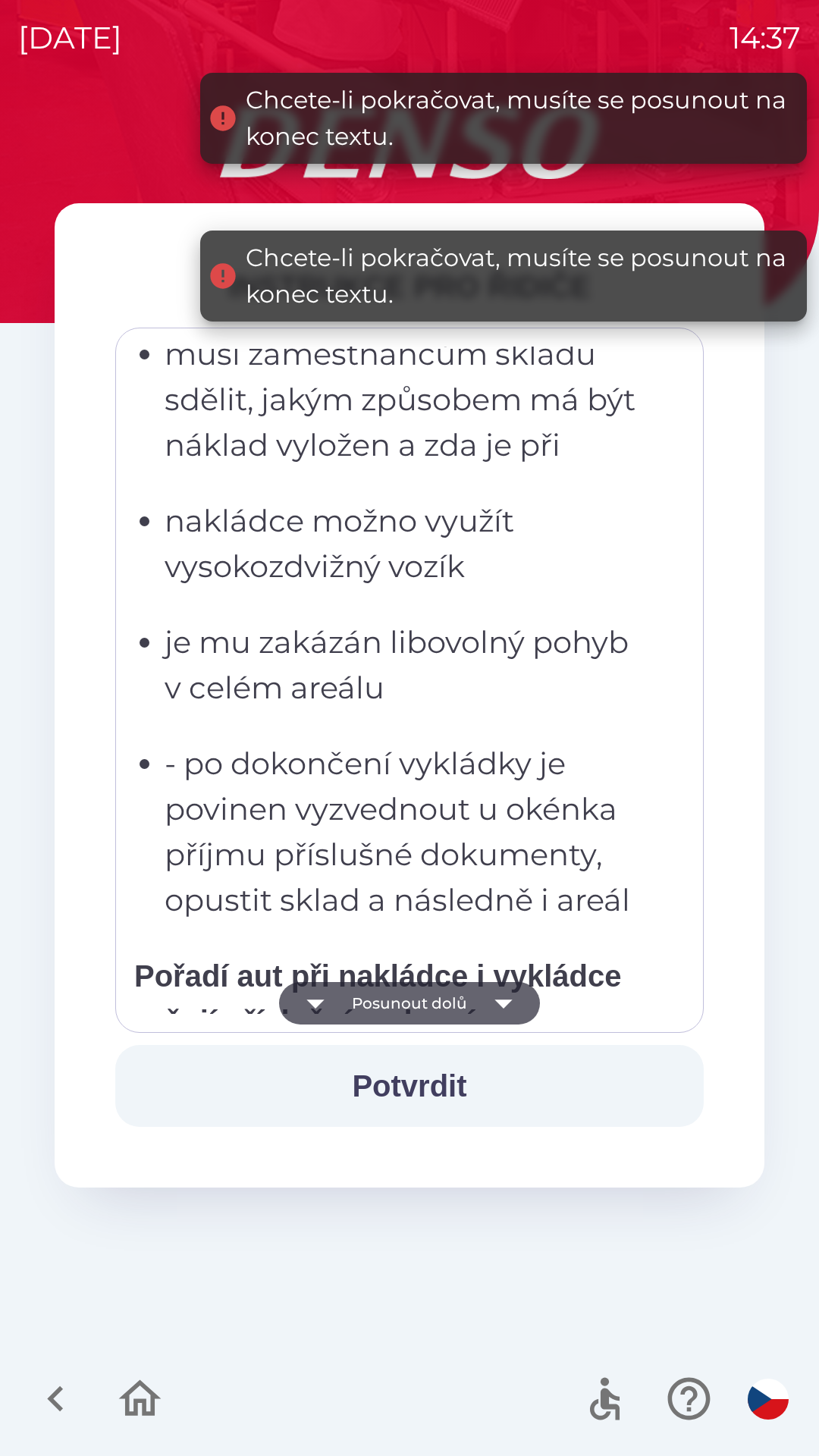
click at [493, 1001] on icon "button" at bounding box center [504, 1004] width 43 height 43
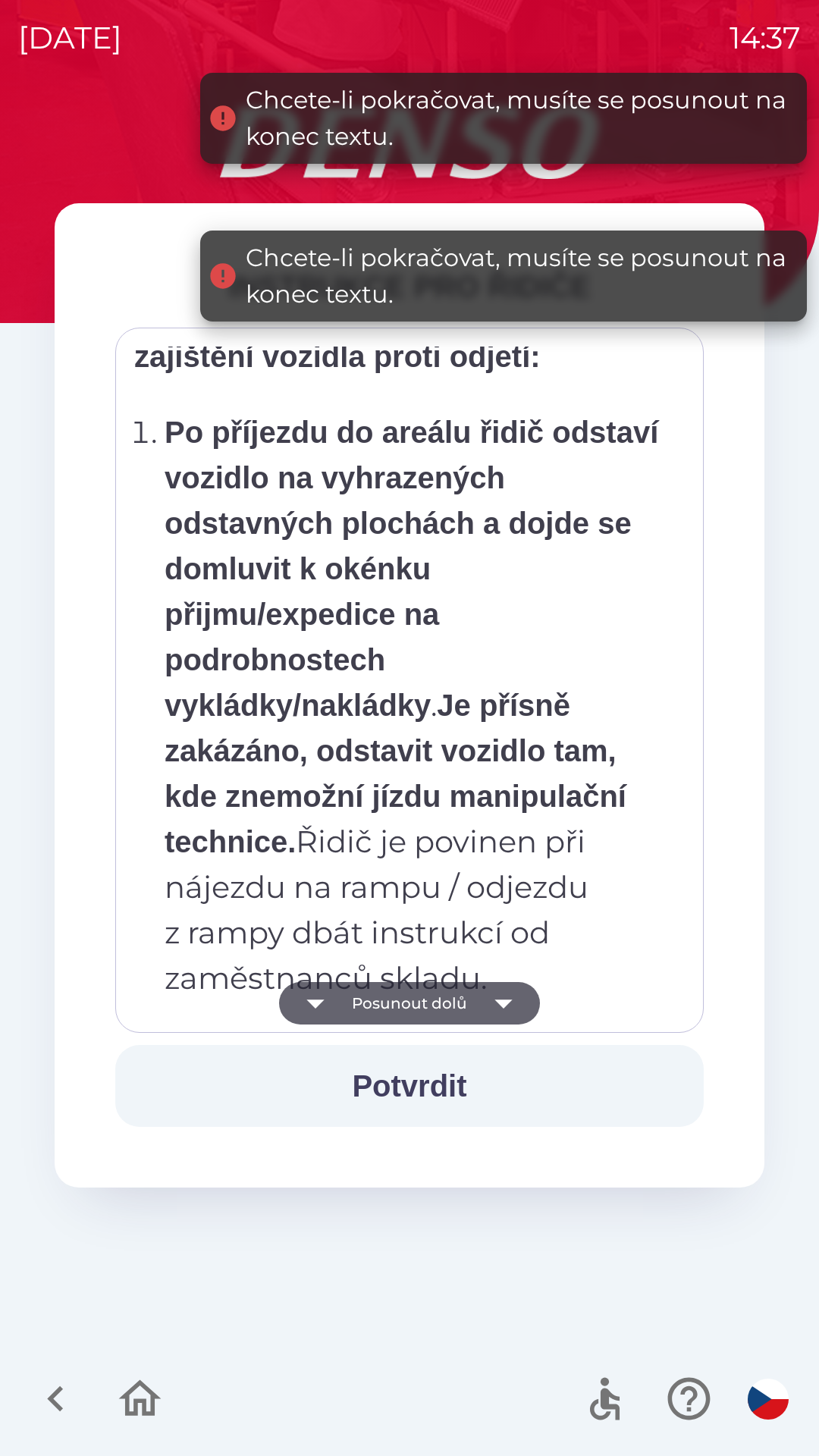
click at [493, 1002] on icon "button" at bounding box center [504, 1004] width 43 height 43
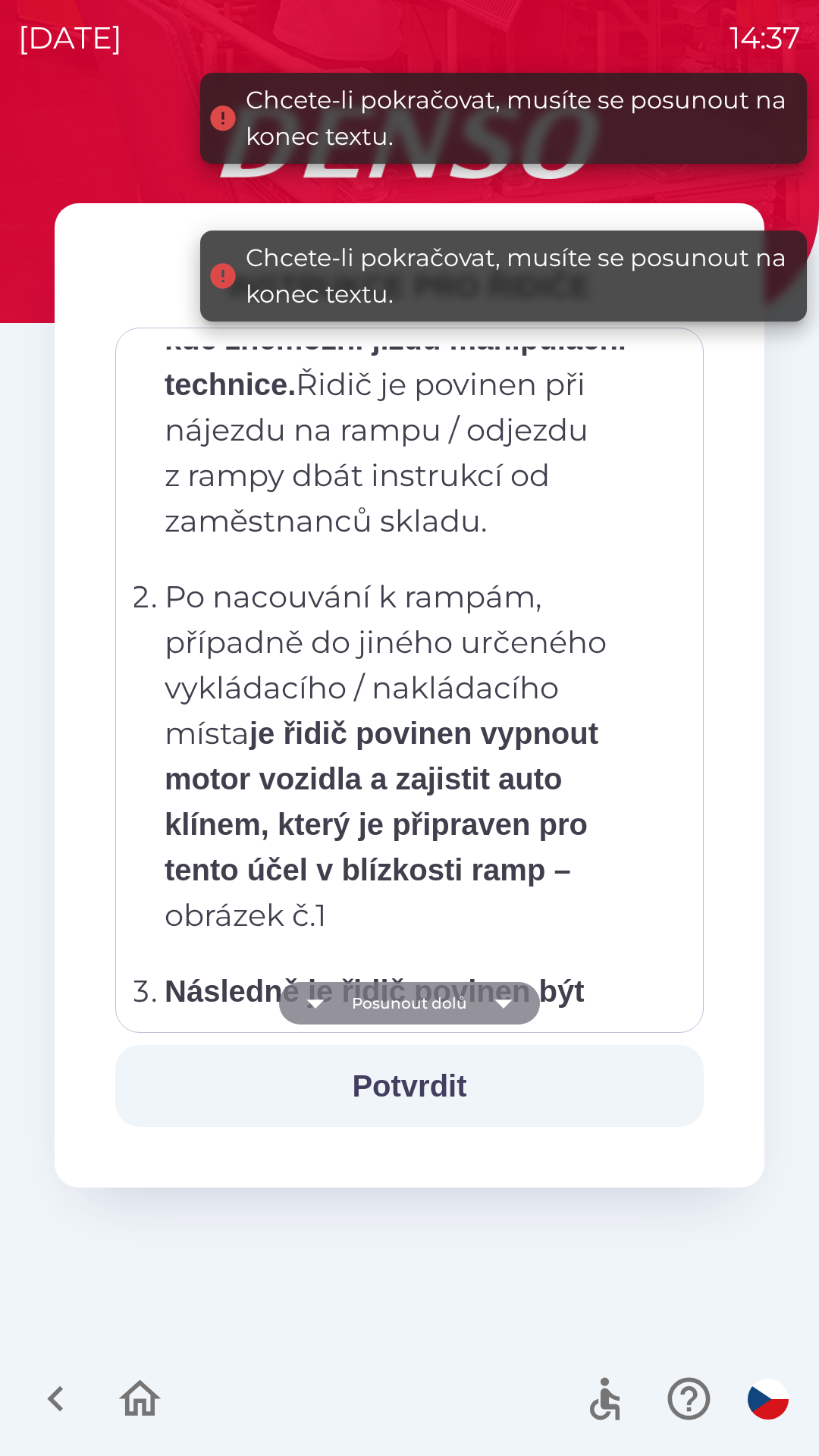
click at [495, 1001] on icon "button" at bounding box center [503, 1005] width 18 height 9
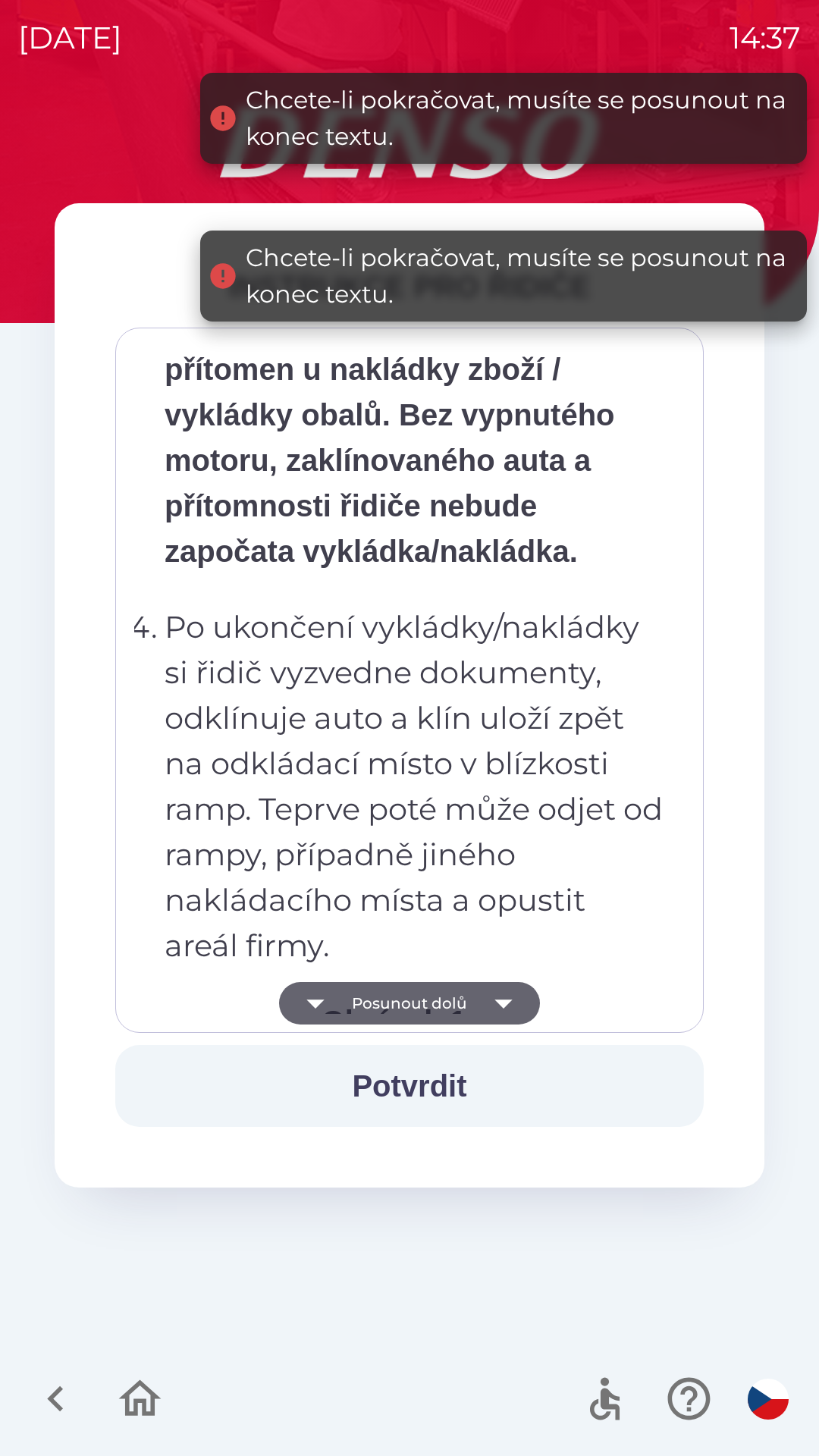
click at [492, 1002] on icon "button" at bounding box center [504, 1004] width 43 height 43
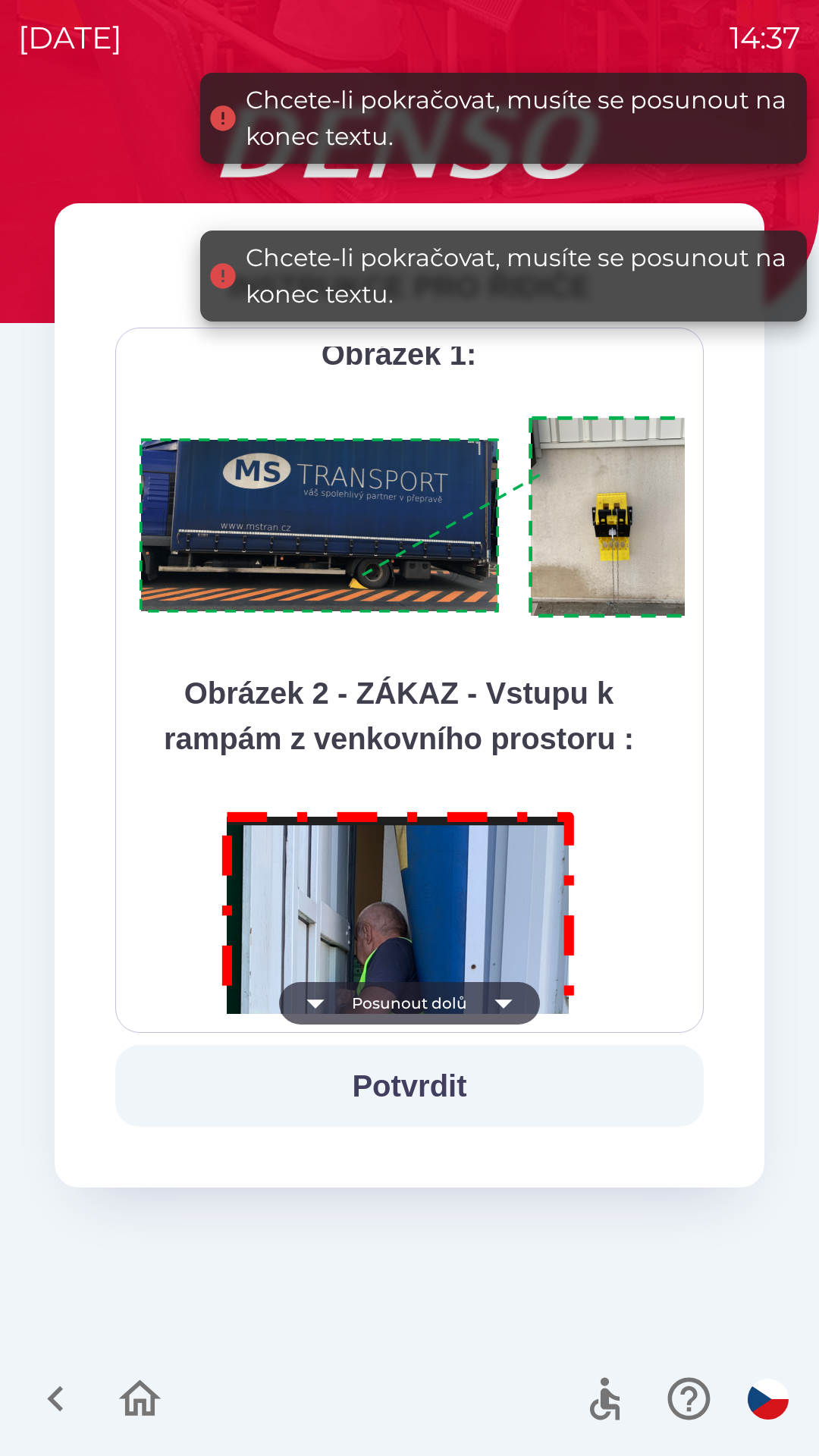
click at [490, 999] on icon "button" at bounding box center [504, 1004] width 43 height 43
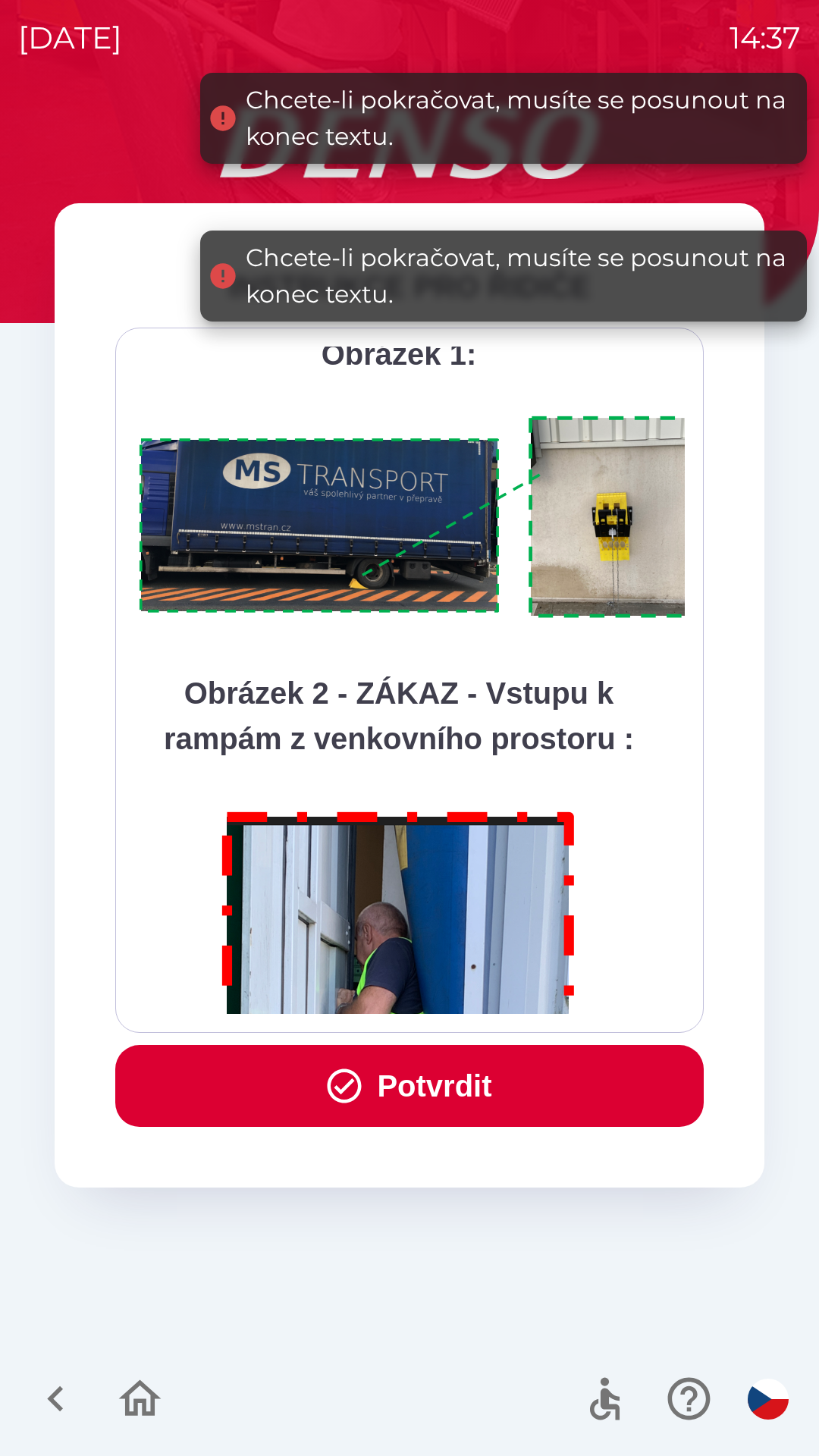
scroll to position [8524, 0]
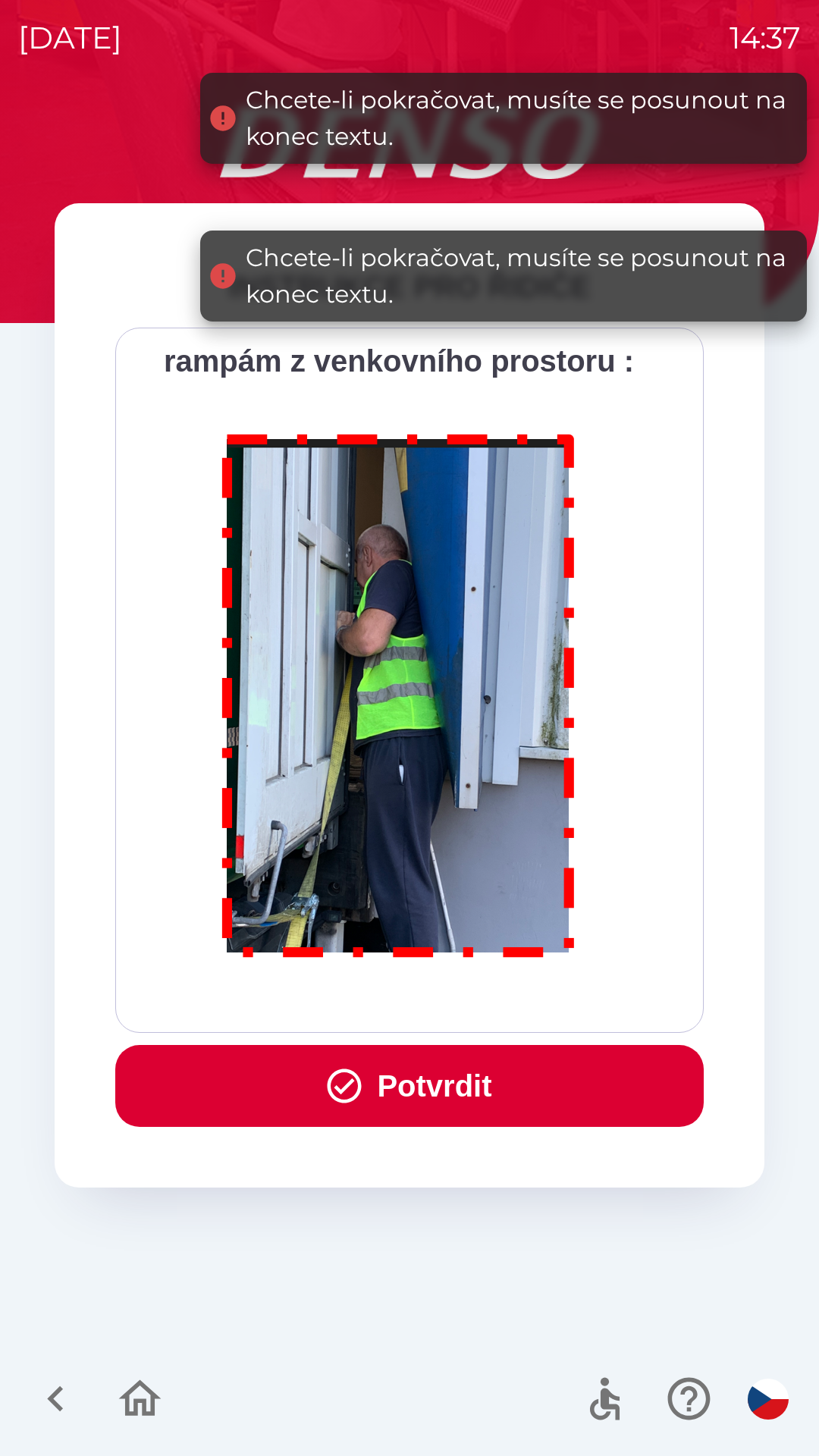
click at [489, 1001] on div "Všichni řidiči přijíždějící do skladu firmy DENSO CZECH s.r.o. jsou po průjezdu…" at bounding box center [410, 680] width 551 height 667
click at [488, 1002] on div "Všichni řidiči přijíždějící do skladu firmy DENSO CZECH s.r.o. jsou po průjezdu…" at bounding box center [410, 680] width 551 height 667
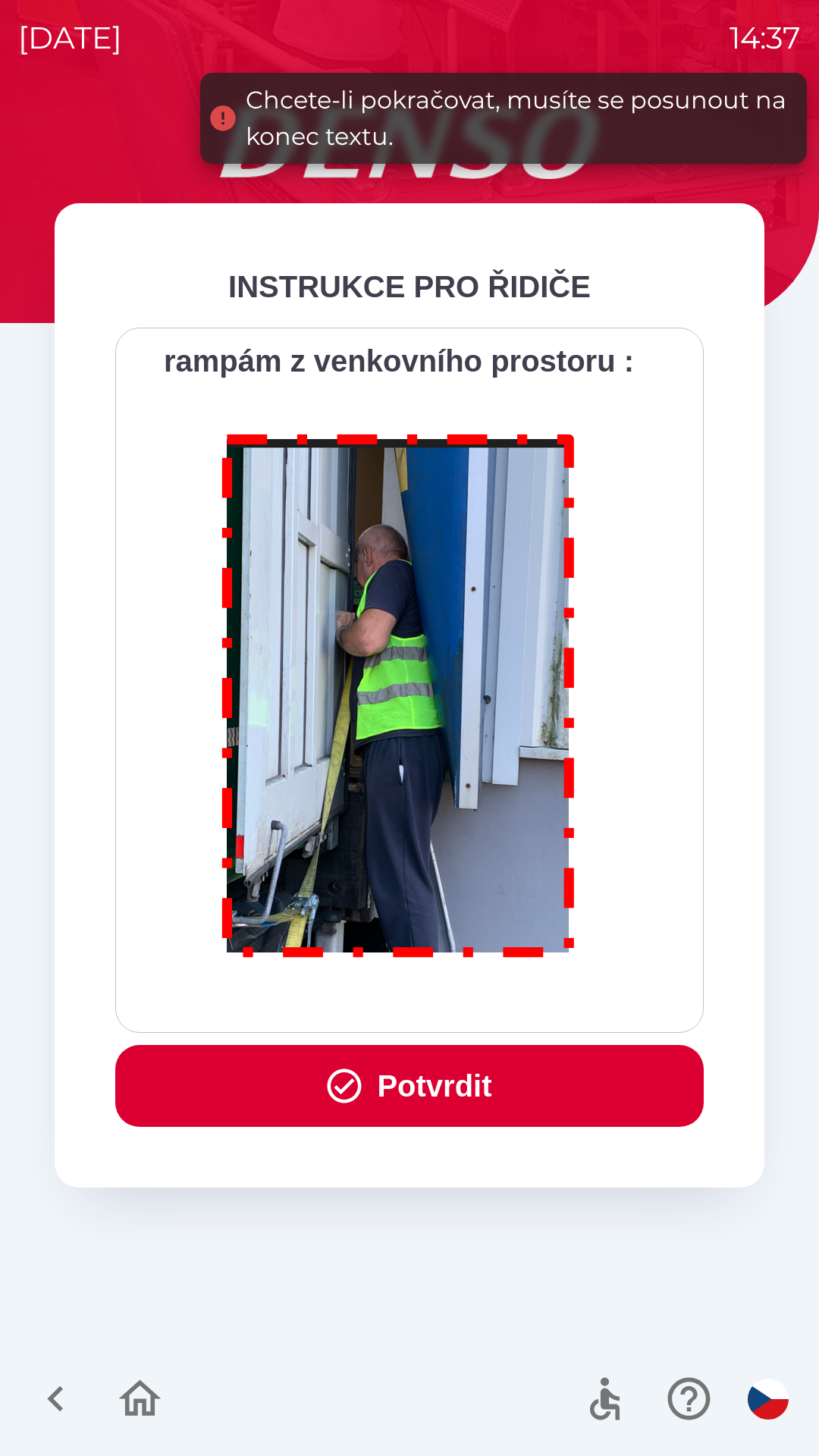
click at [484, 1085] on button "Potvrdit" at bounding box center [409, 1086] width 588 height 82
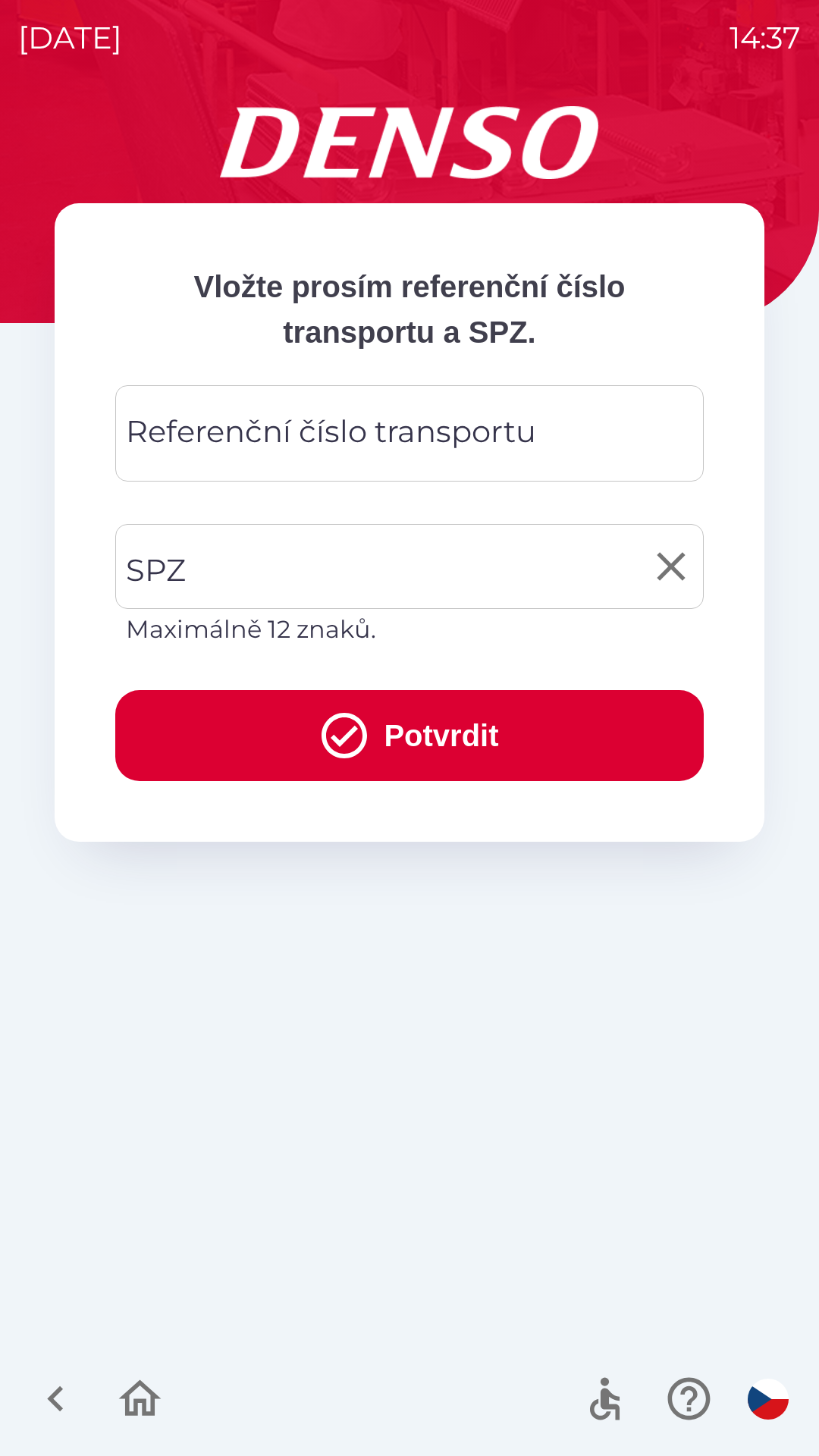
click at [406, 551] on input "SPZ" at bounding box center [398, 567] width 553 height 72
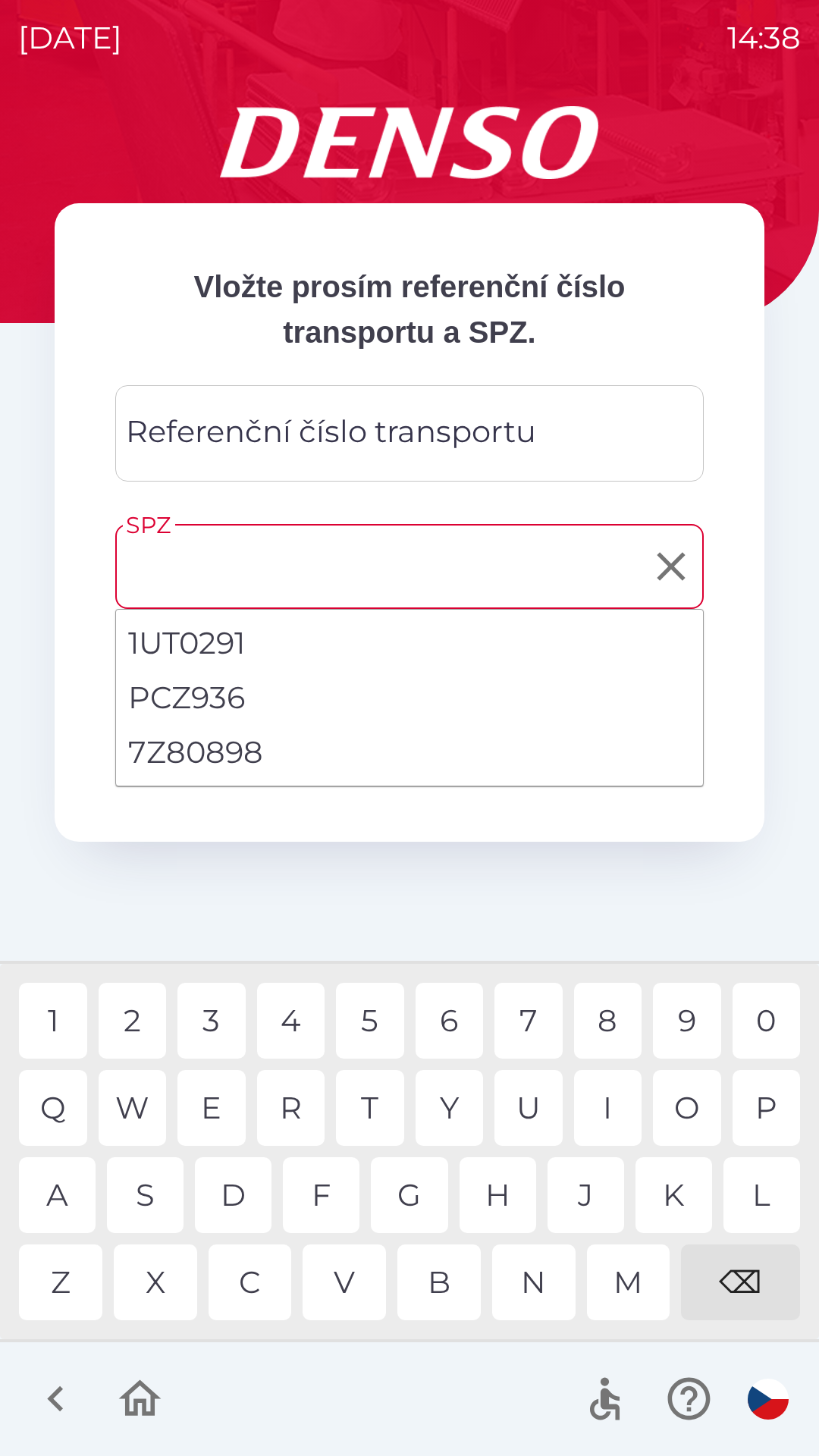
click at [232, 747] on li "7Z80898" at bounding box center [409, 753] width 587 height 55
type input "*******"
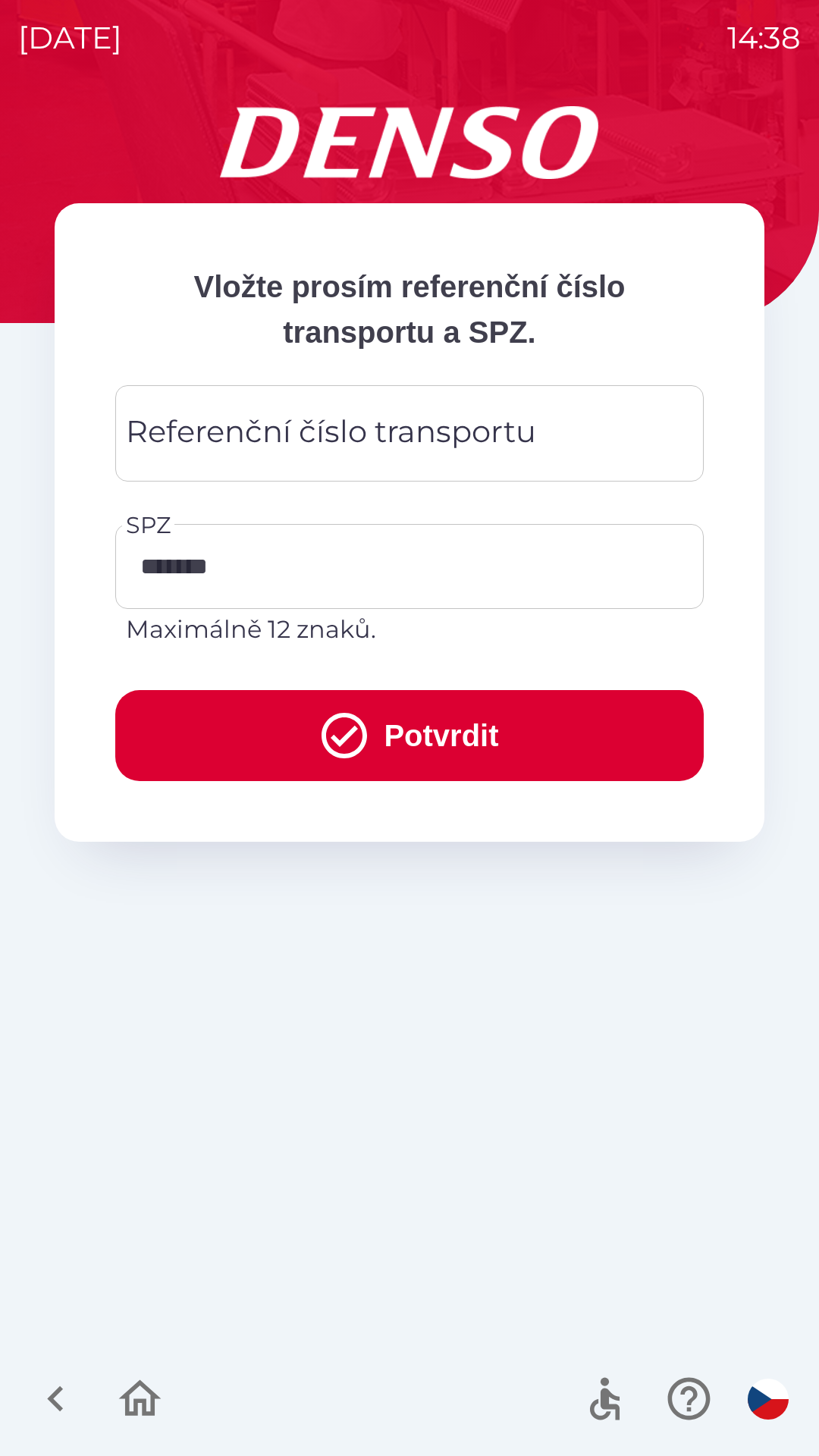
click at [409, 728] on button "Potvrdit" at bounding box center [409, 736] width 588 height 91
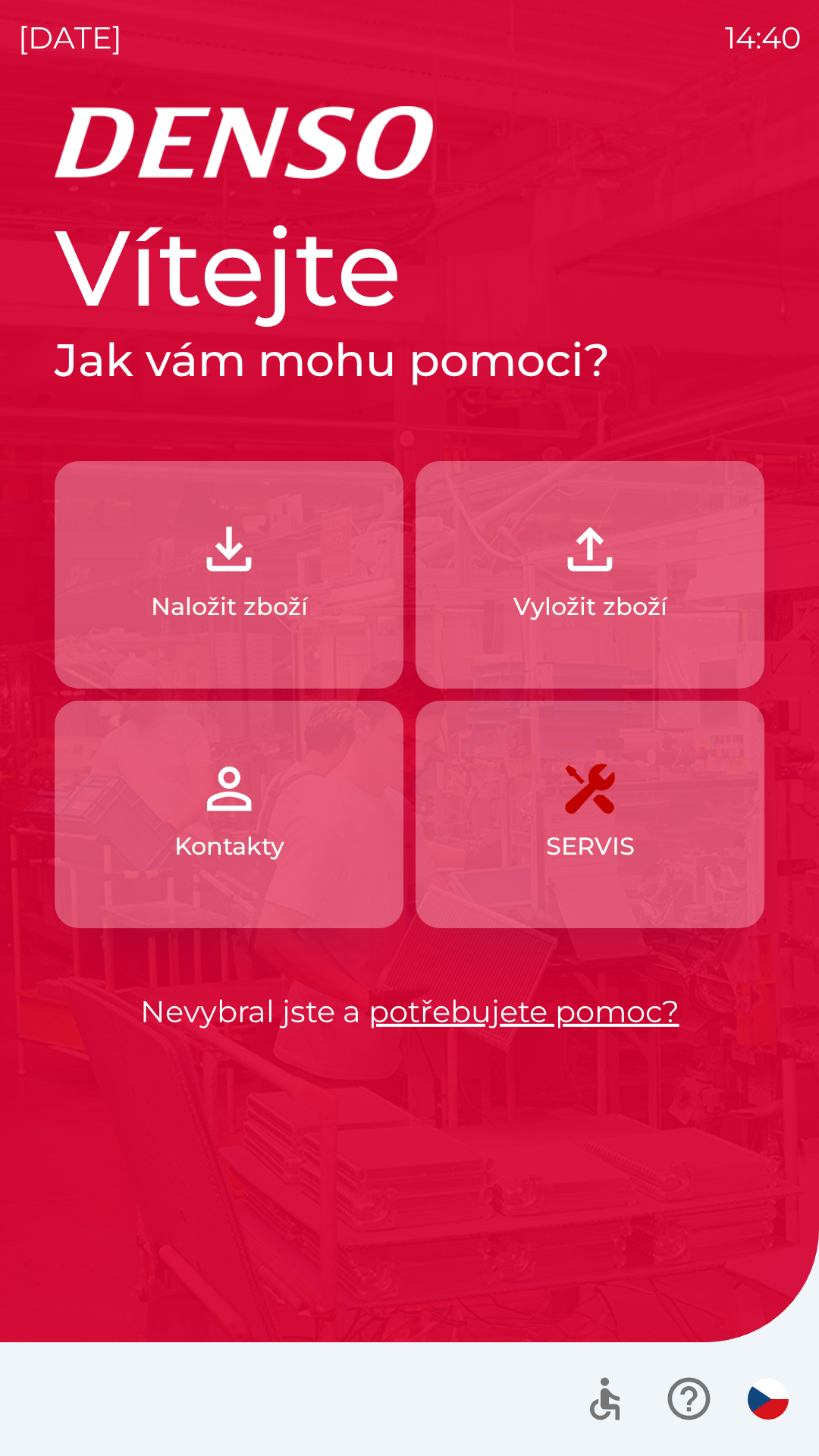
click at [226, 597] on p "Naložit zboží" at bounding box center [229, 607] width 157 height 37
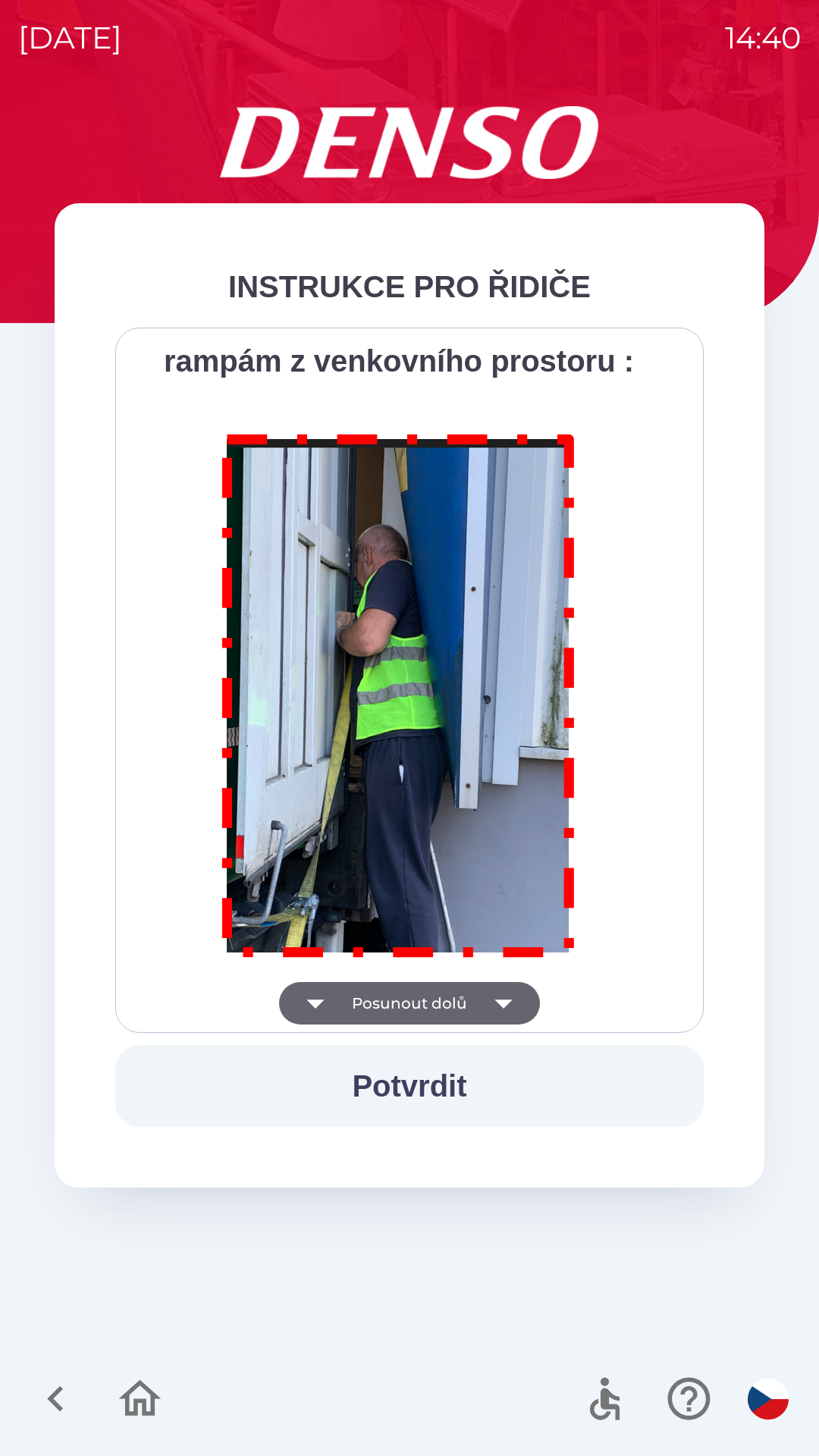
scroll to position [8524, 0]
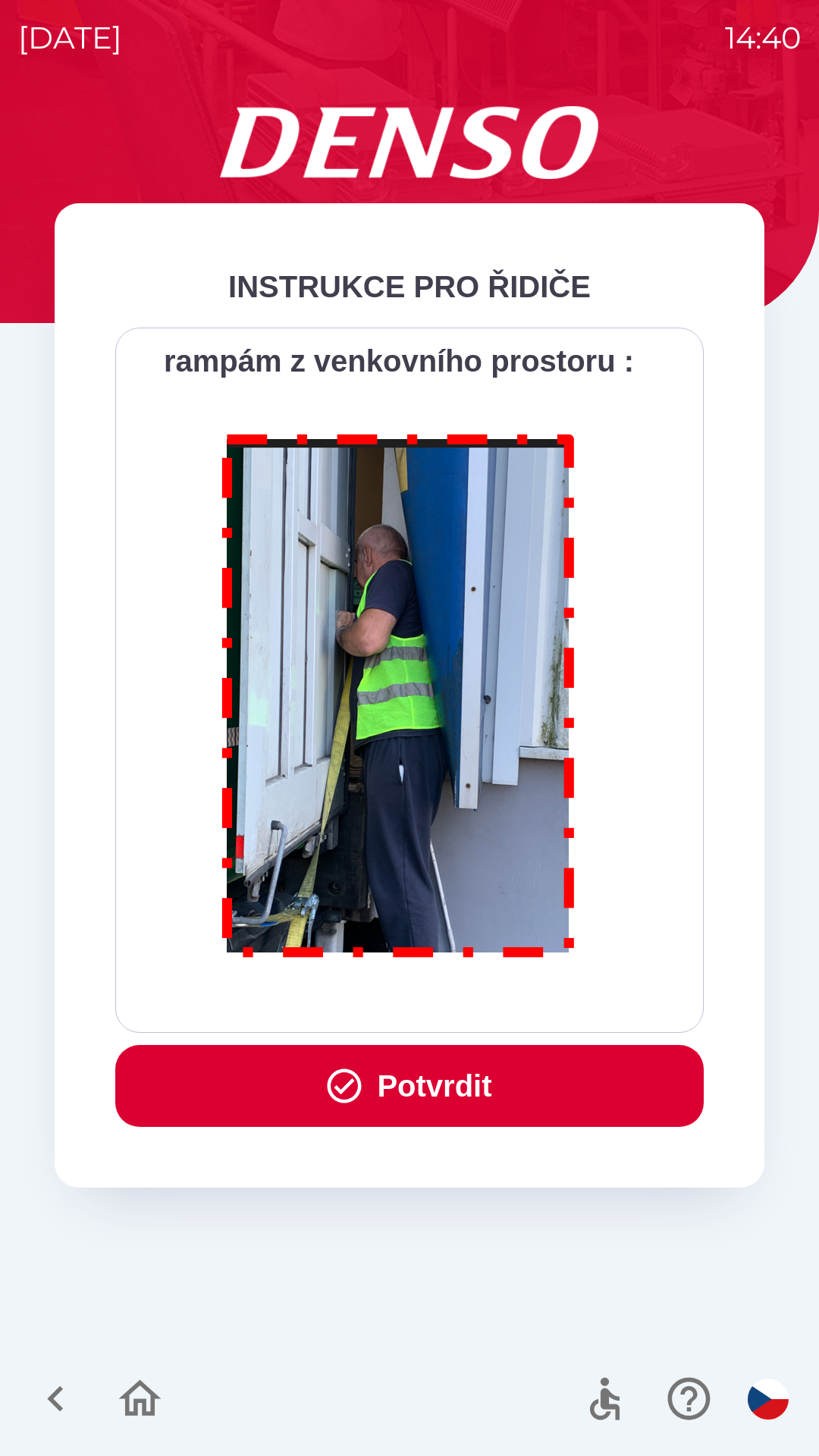
click at [463, 1094] on button "Potvrdit" at bounding box center [409, 1086] width 588 height 82
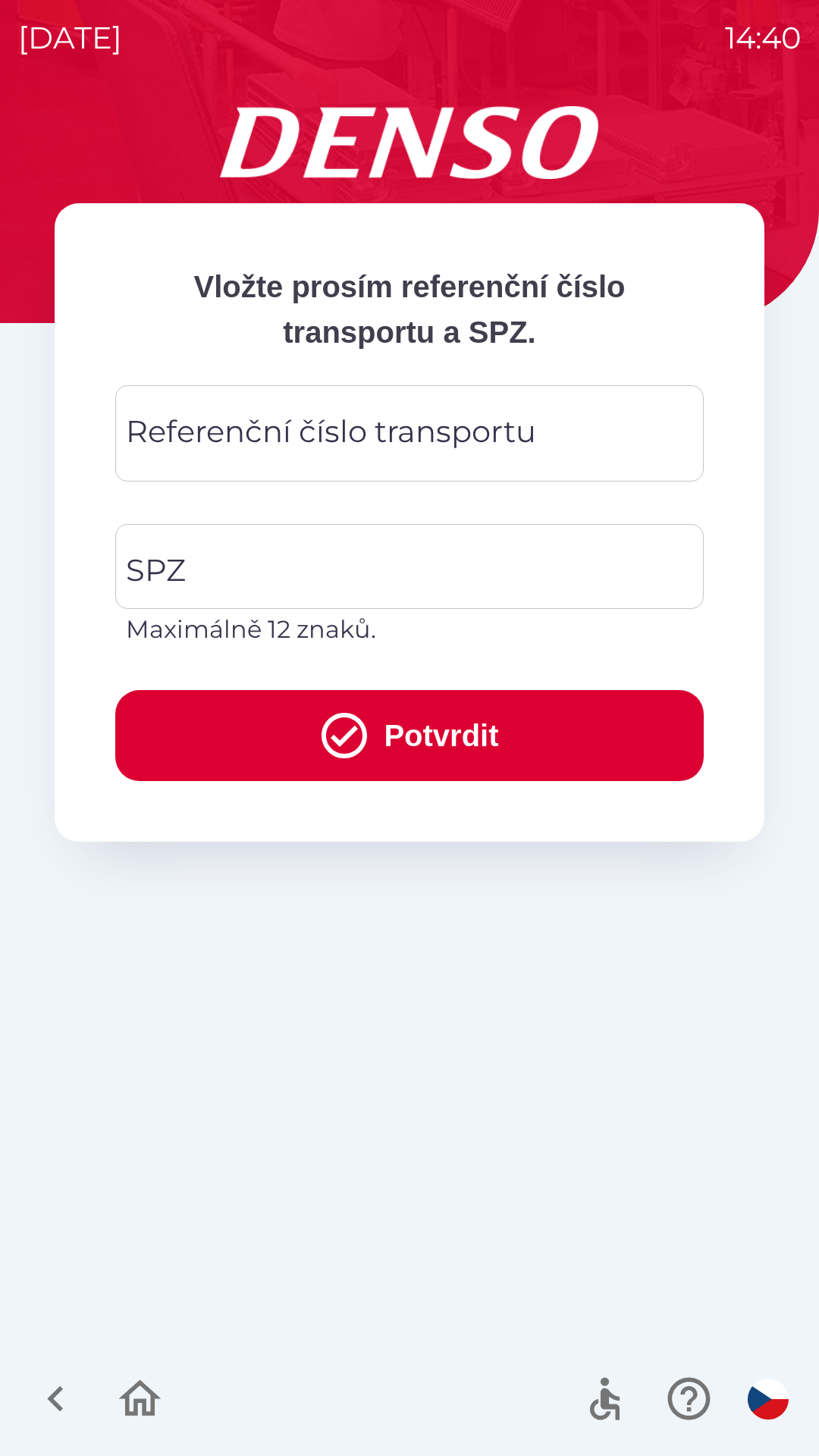
click at [399, 437] on div "Referenční číslo transportu Referenční číslo transportu" at bounding box center [409, 433] width 588 height 97
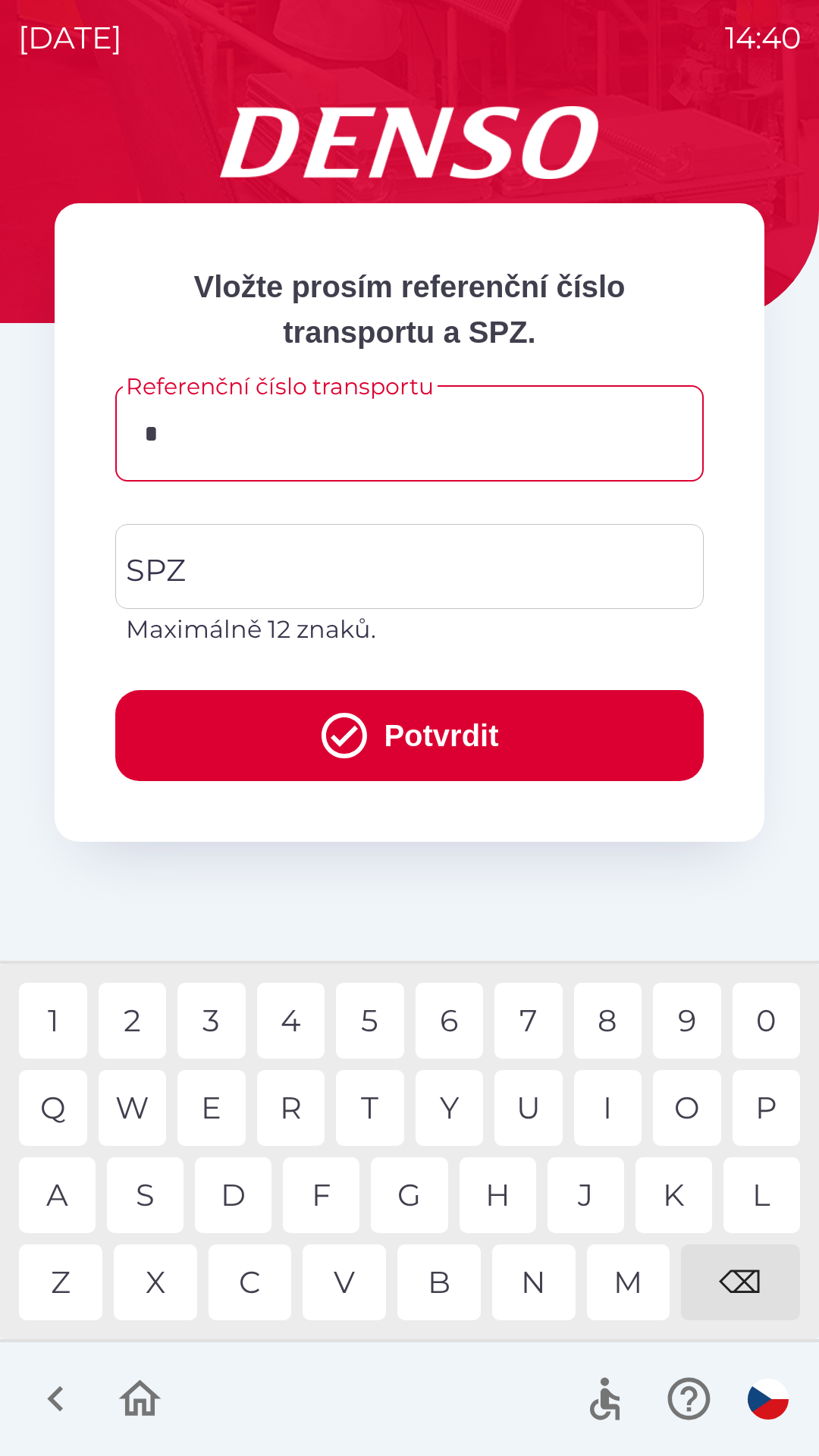
click at [244, 1189] on div "D" at bounding box center [233, 1196] width 77 height 76
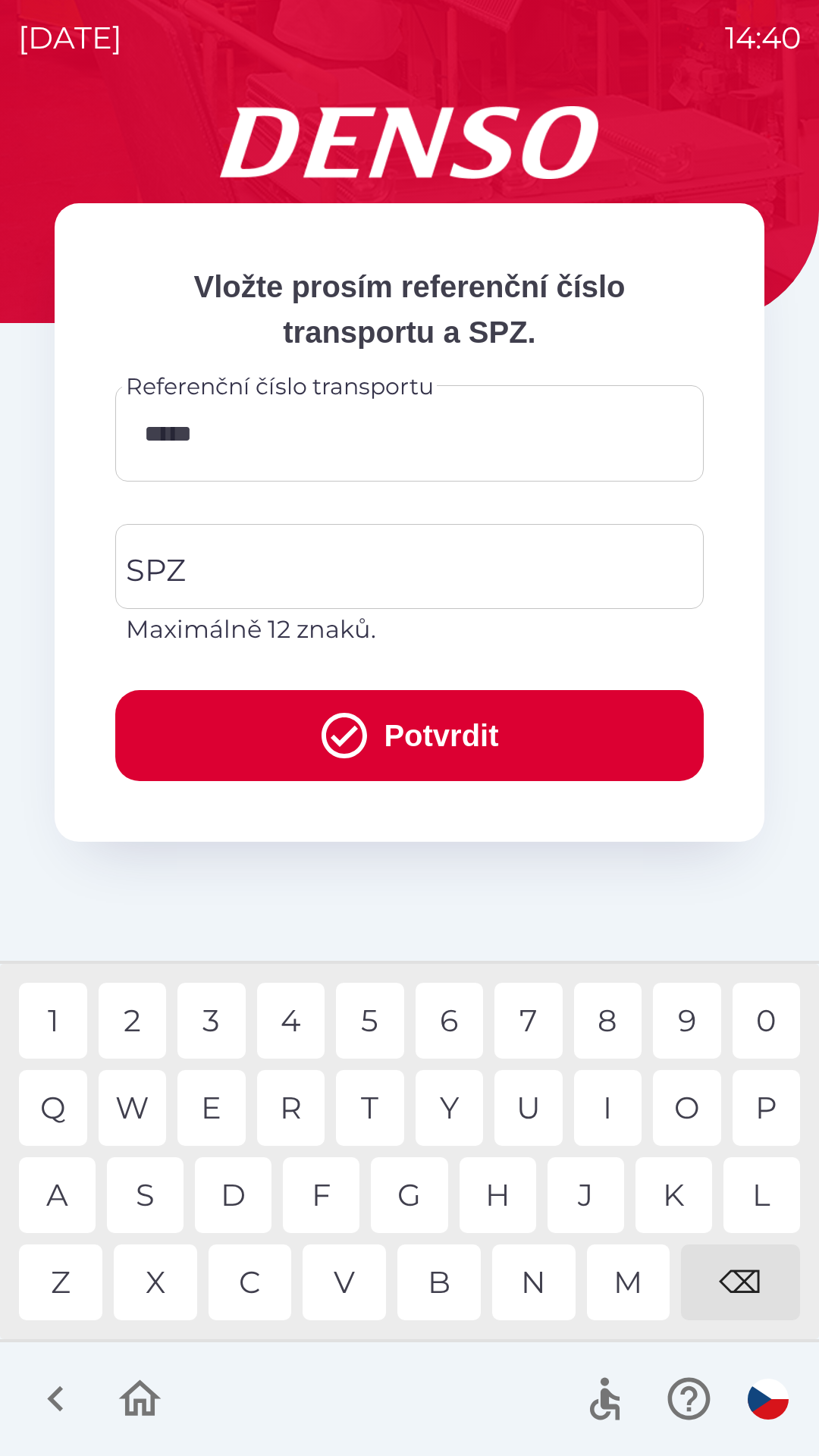
type input "******"
click at [257, 562] on input "SPZ" at bounding box center [398, 567] width 553 height 72
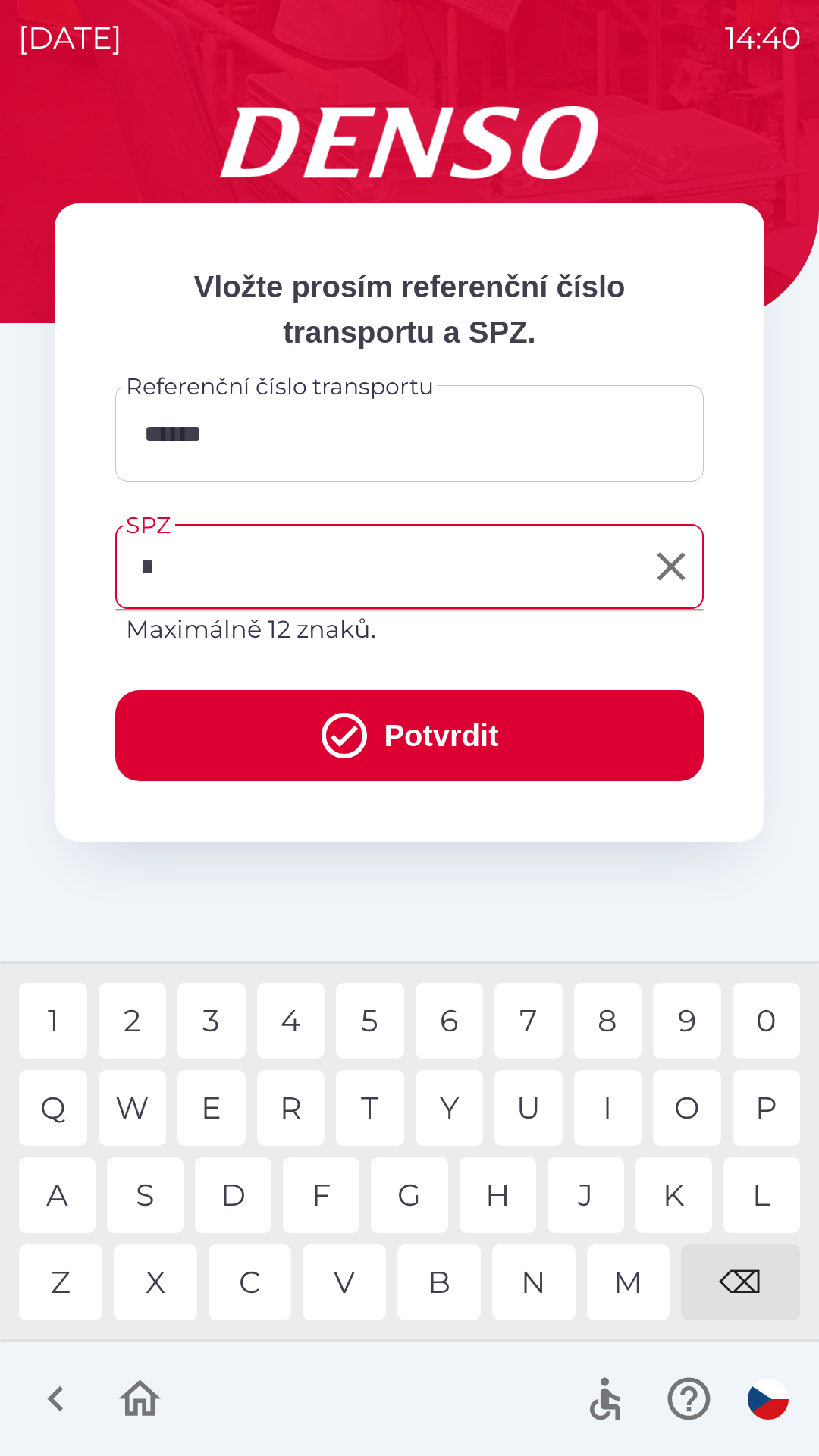
click at [368, 1017] on div "5" at bounding box center [370, 1021] width 69 height 76
click at [367, 1016] on div "5" at bounding box center [370, 1021] width 69 height 76
type input "*******"
click at [137, 1017] on div "2" at bounding box center [133, 1021] width 69 height 76
click at [346, 708] on button "Potvrdit" at bounding box center [409, 736] width 588 height 91
